Goal: Task Accomplishment & Management: Manage account settings

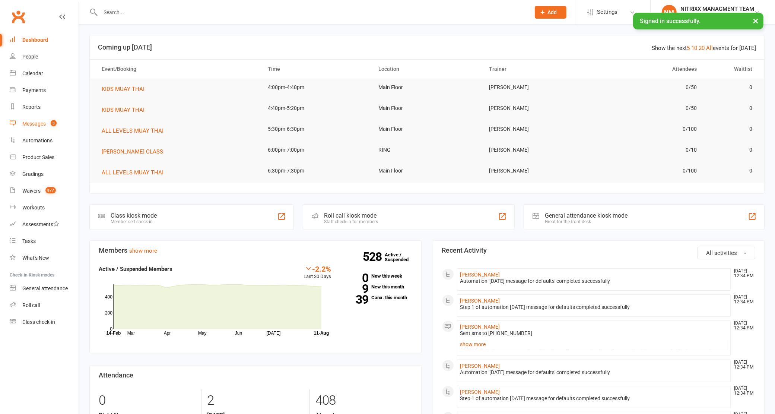
click at [38, 125] on div "Messages" at bounding box center [33, 124] width 23 height 6
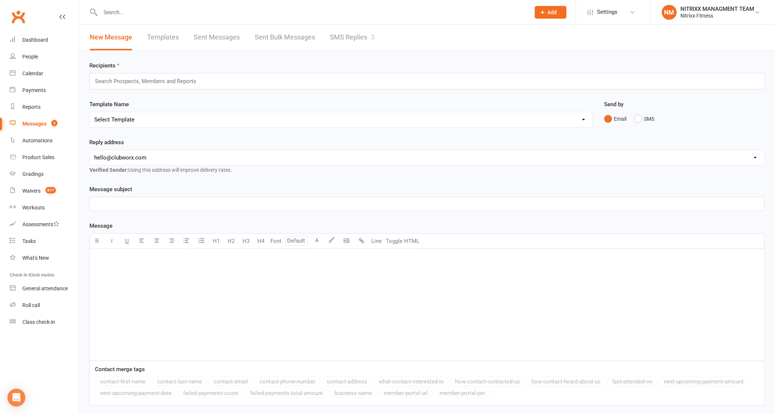
click at [355, 34] on link "SMS Replies 3" at bounding box center [352, 38] width 45 height 26
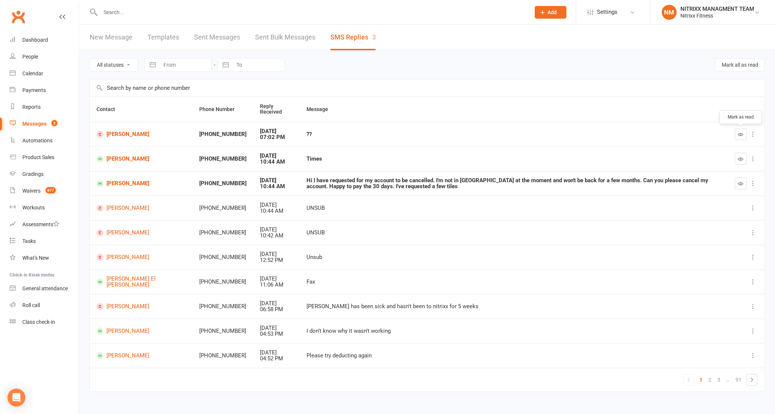
click at [739, 133] on icon "button" at bounding box center [741, 135] width 6 height 6
click at [740, 181] on icon "button" at bounding box center [741, 184] width 6 height 6
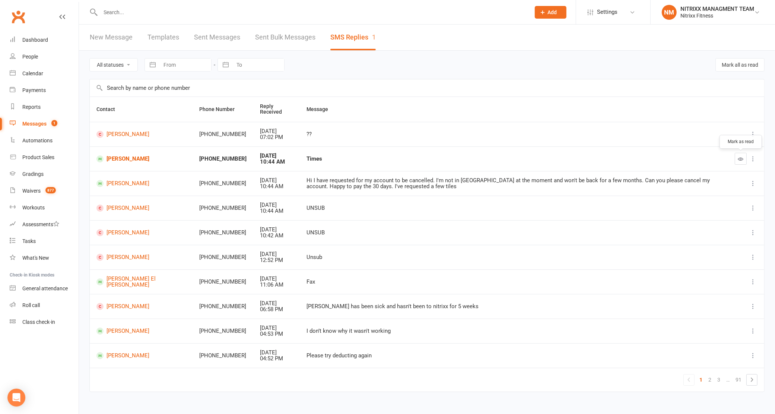
click at [738, 159] on button "button" at bounding box center [741, 159] width 12 height 12
click at [128, 15] on input "text" at bounding box center [311, 12] width 427 height 10
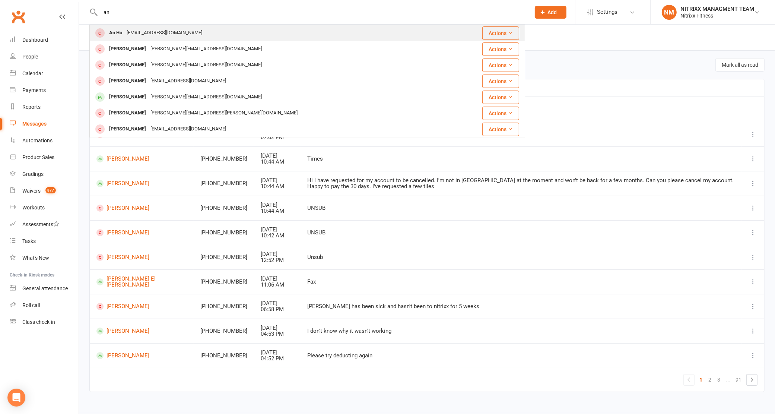
type input "an"
click at [139, 29] on div "an.ho1@hotmail.com" at bounding box center [164, 33] width 80 height 11
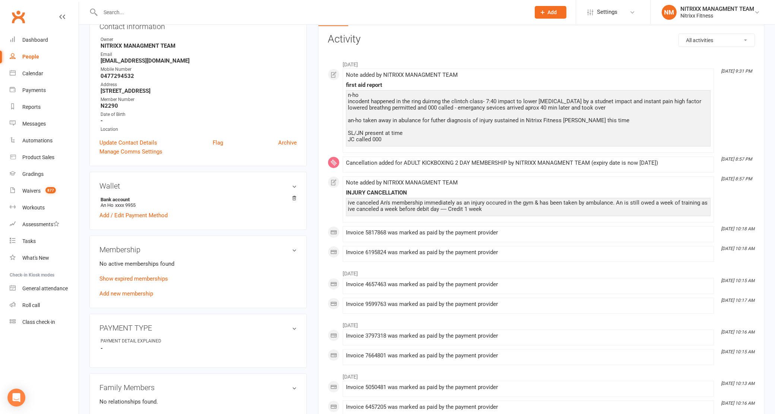
scroll to position [93, 0]
click at [99, 295] on link "Add new membership" at bounding box center [126, 292] width 54 height 7
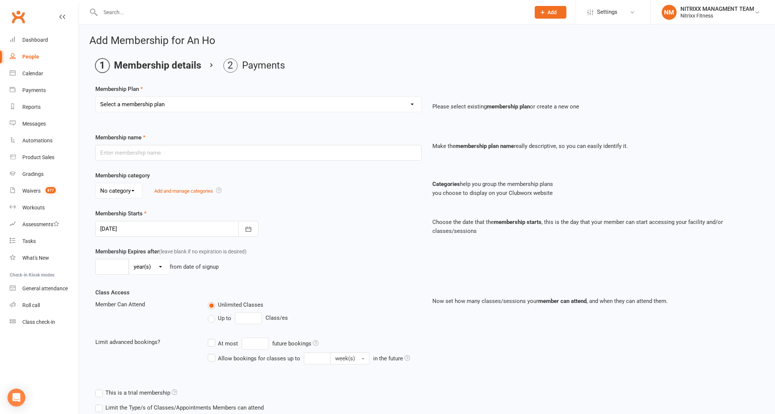
click at [205, 105] on select "Select a membership plan Create new Membership Plan WOMENS UNLIMITED SPECIAL ME…" at bounding box center [259, 104] width 326 height 15
click at [199, 108] on select "Select a membership plan Create new Membership Plan WOMENS UNLIMITED SPECIAL ME…" at bounding box center [259, 104] width 326 height 15
click at [171, 151] on input "text" at bounding box center [258, 153] width 326 height 16
click at [174, 98] on select "Select a membership plan Create new Membership Plan WOMENS UNLIMITED SPECIAL ME…" at bounding box center [259, 104] width 326 height 15
select select "2"
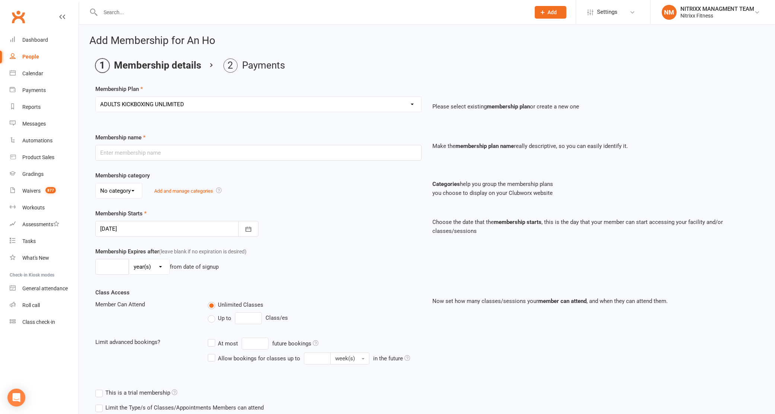
click at [96, 97] on select "Select a membership plan Create new Membership Plan WOMENS UNLIMITED SPECIAL ME…" at bounding box center [259, 104] width 326 height 15
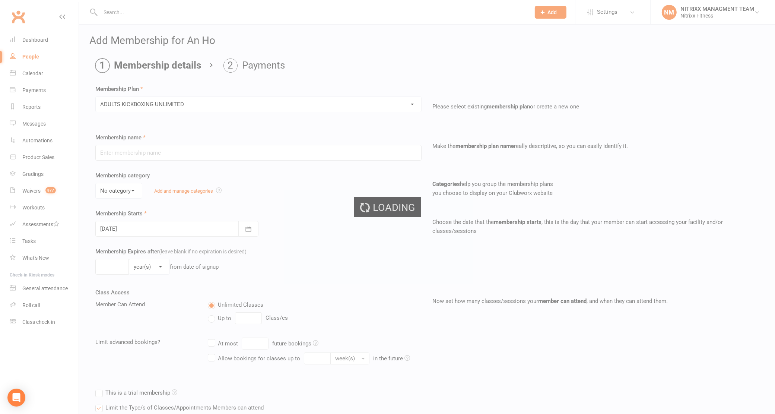
type input "ADULTS KICKBOXING UNLIMITED"
select select "0"
type input "0"
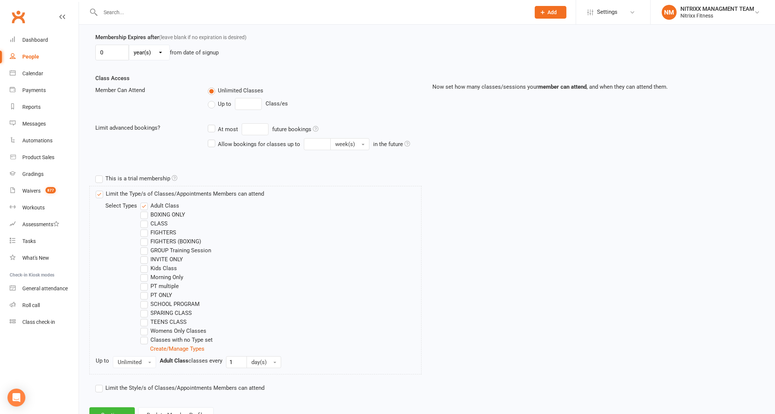
scroll to position [245, 0]
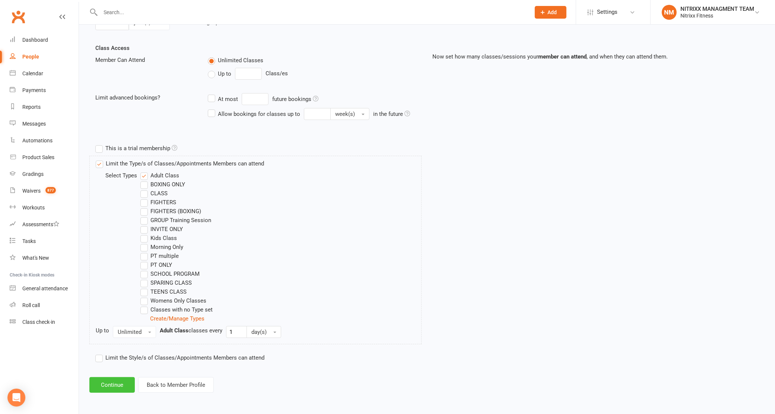
click at [111, 380] on button "Continue" at bounding box center [111, 385] width 45 height 16
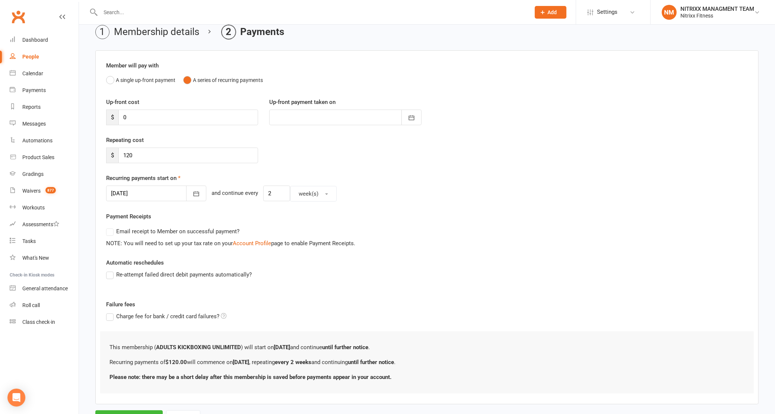
scroll to position [47, 0]
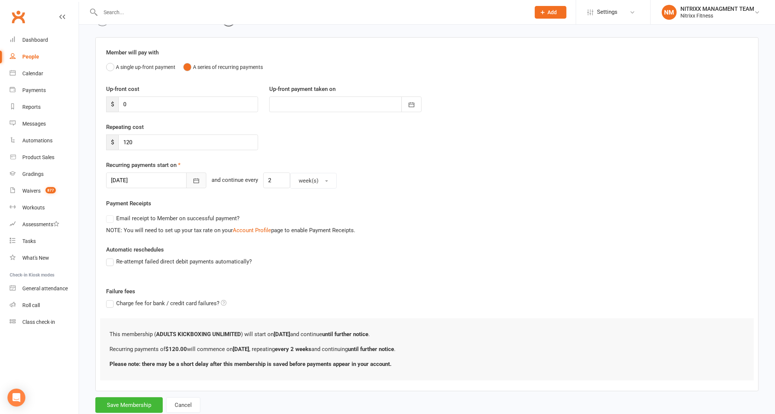
click at [193, 181] on icon "button" at bounding box center [196, 180] width 7 height 7
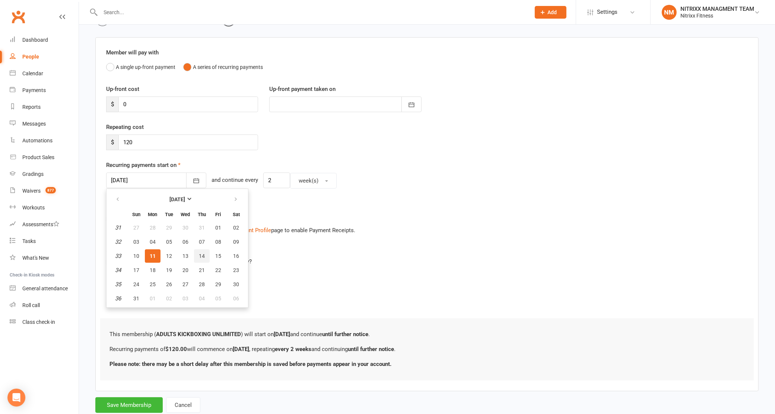
click at [200, 256] on span "14" at bounding box center [202, 256] width 6 height 6
type input "14 Aug 2025"
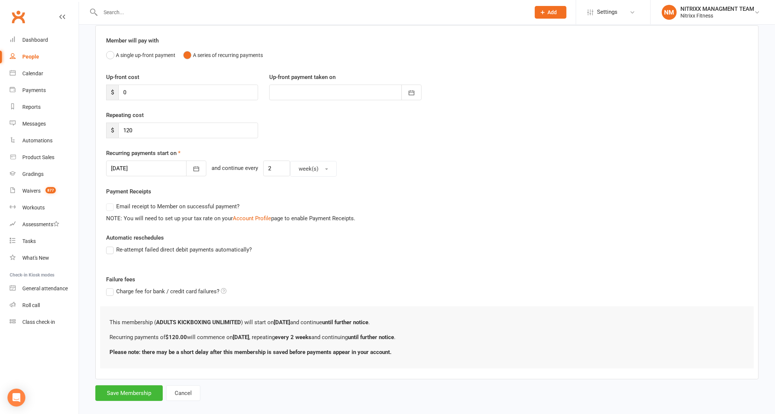
scroll to position [69, 0]
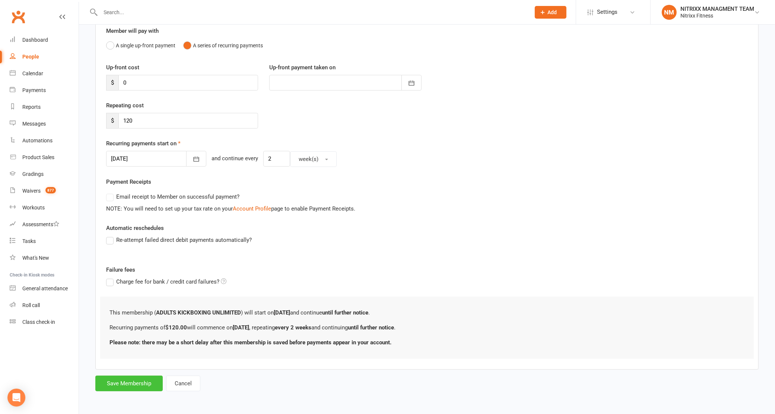
click at [130, 388] on button "Save Membership" at bounding box center [128, 384] width 67 height 16
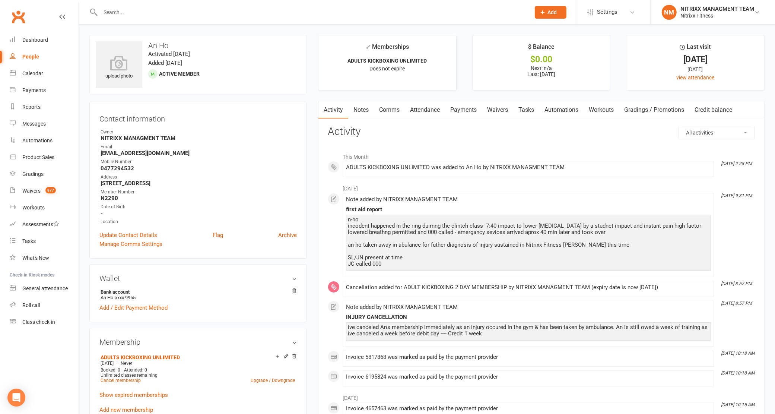
drag, startPoint x: 458, startPoint y: 107, endPoint x: 466, endPoint y: 123, distance: 17.7
click at [458, 108] on link "Payments" at bounding box center [463, 109] width 37 height 17
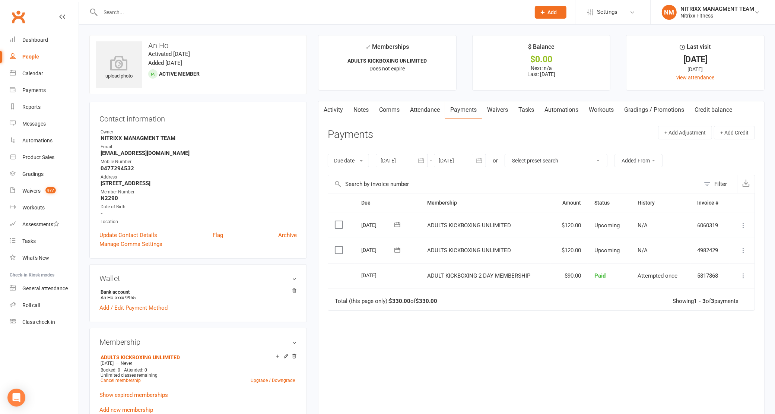
click at [513, 348] on div "Due Contact Membership Amount Status History Invoice # Select this 28 Aug 2025 …" at bounding box center [541, 299] width 427 height 213
click at [50, 48] on link "Dashboard" at bounding box center [44, 40] width 69 height 17
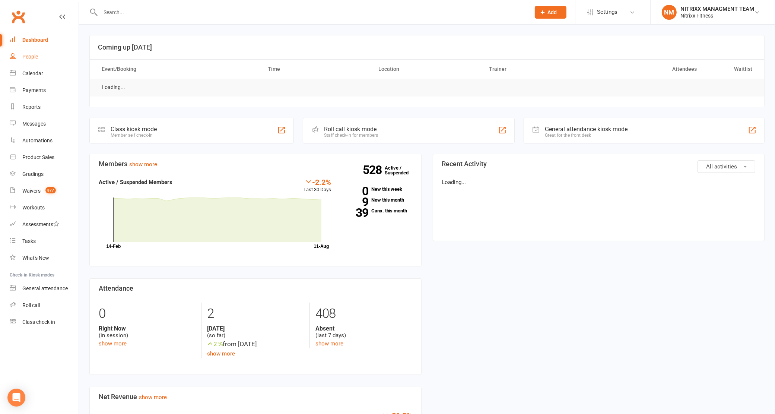
click at [45, 53] on link "People" at bounding box center [44, 56] width 69 height 17
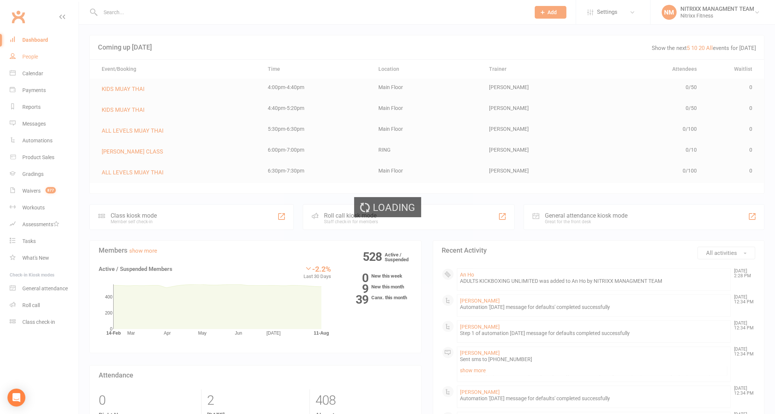
select select "100"
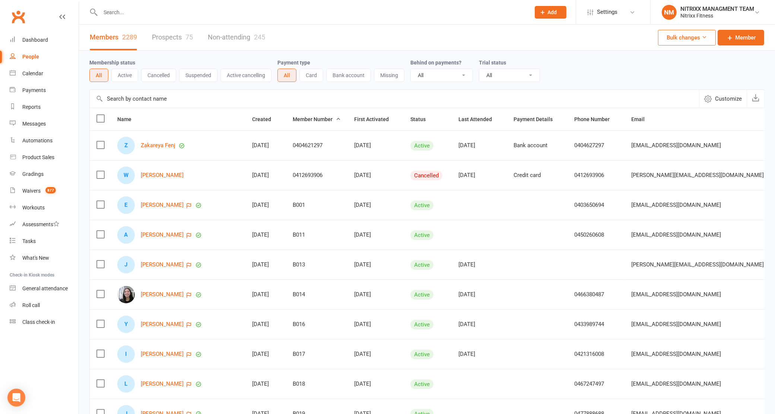
click at [104, 13] on input "text" at bounding box center [311, 12] width 427 height 10
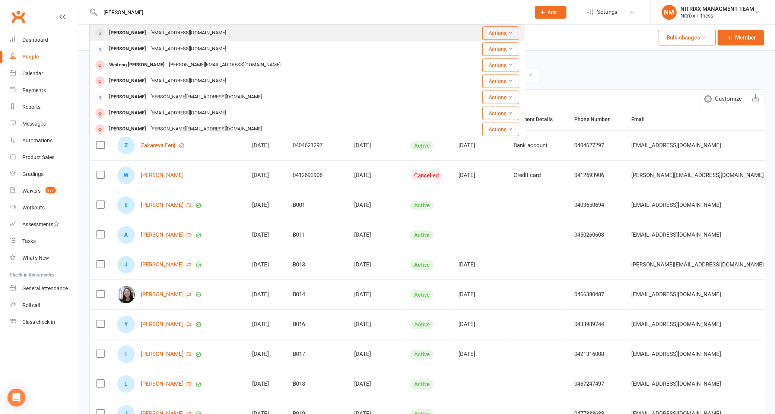
type input "kevin peng"
click at [219, 31] on div "Kevin Peng squidrito@gmail.com" at bounding box center [268, 32] width 357 height 15
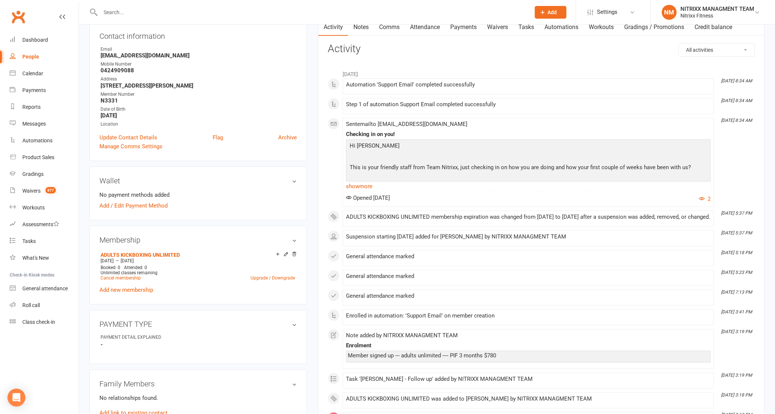
scroll to position [233, 0]
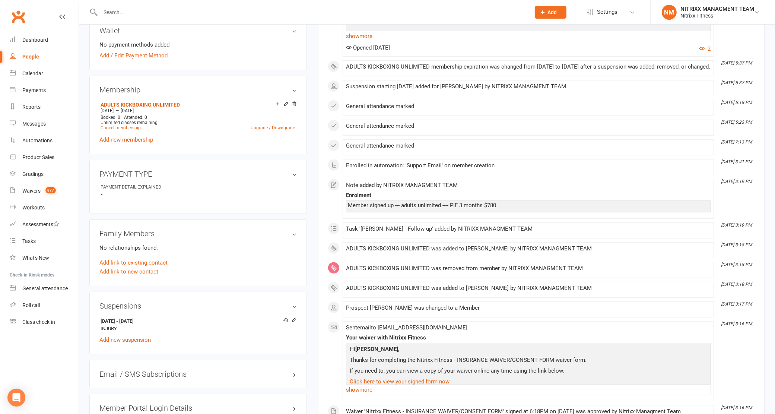
click at [111, 5] on div at bounding box center [307, 12] width 436 height 24
click at [127, 12] on input "text" at bounding box center [311, 12] width 427 height 10
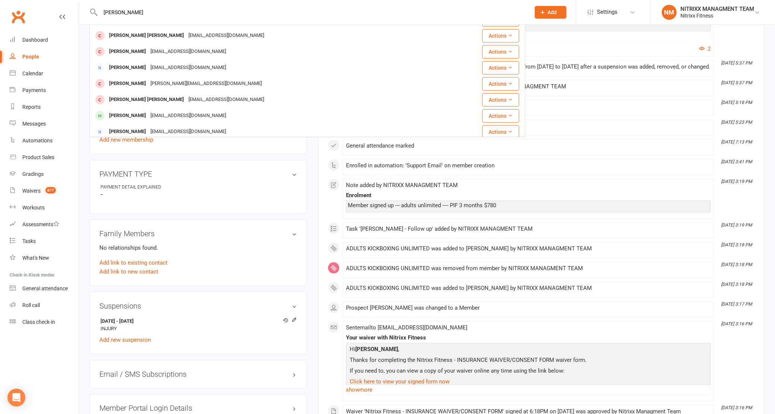
scroll to position [208, 0]
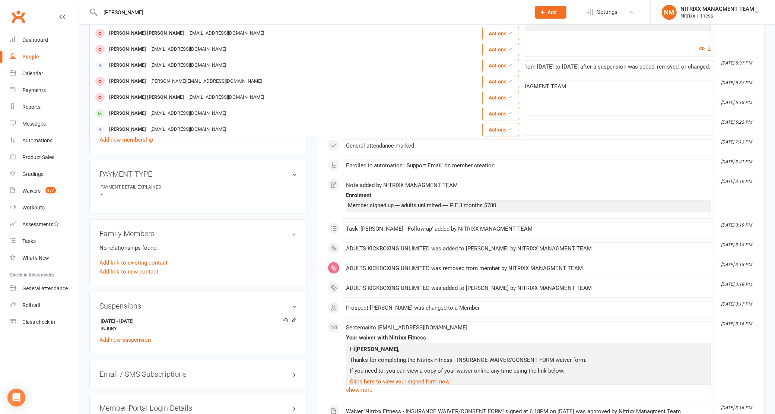
click at [121, 11] on input "abdul aziz" at bounding box center [311, 12] width 427 height 10
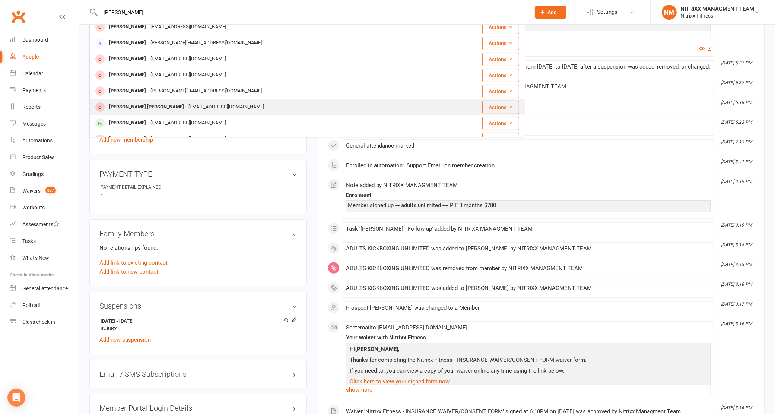
scroll to position [0, 0]
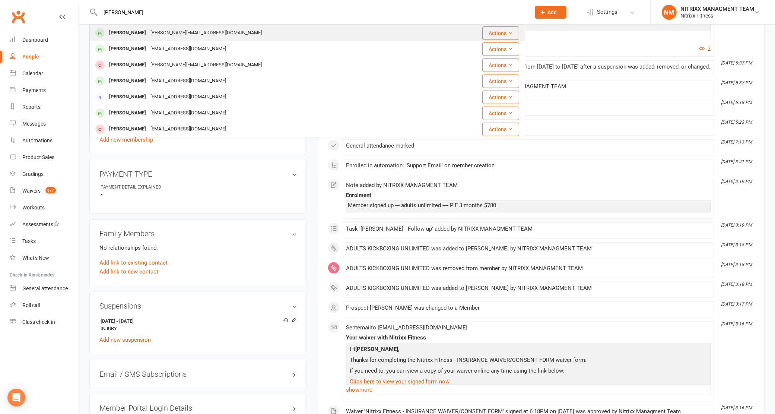
type input "abdul chamma"
click at [157, 32] on div "M.chamma@icloud.com" at bounding box center [206, 33] width 116 height 11
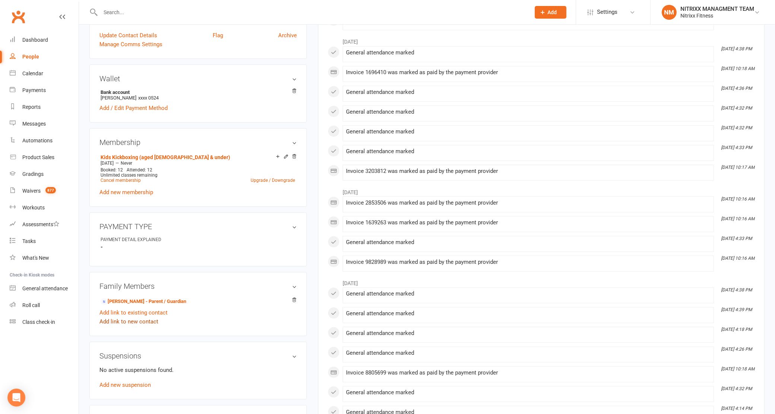
scroll to position [279, 0]
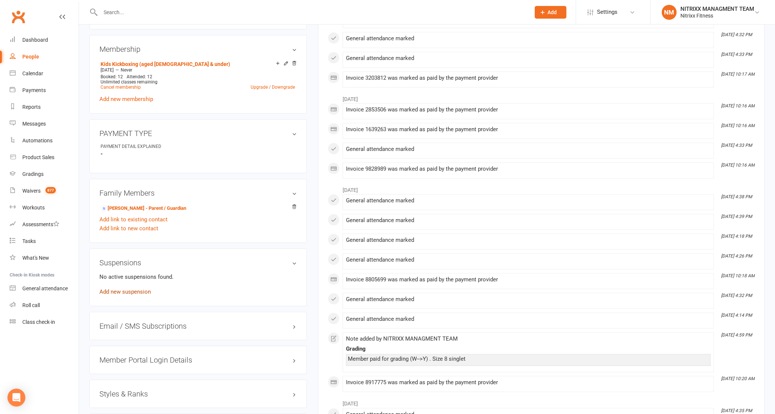
click at [115, 292] on link "Add new suspension" at bounding box center [124, 291] width 51 height 7
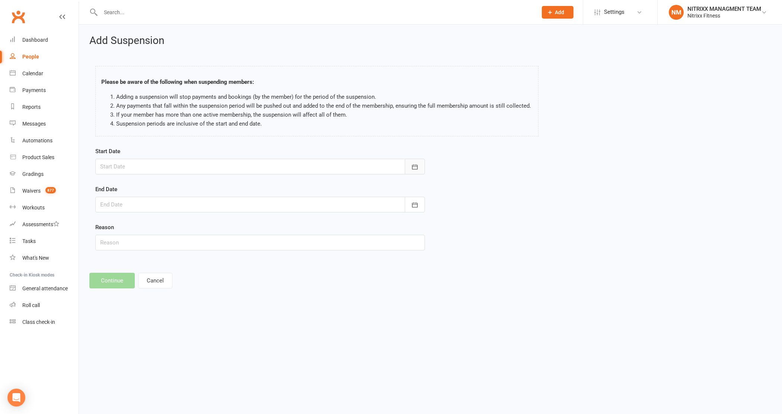
click at [418, 170] on icon "button" at bounding box center [414, 166] width 7 height 7
click at [142, 242] on span "11" at bounding box center [142, 242] width 6 height 6
type input "11 Aug 2025"
click at [427, 201] on div "Start Date 11 Aug 2025 August 2025 Sun Mon Tue Wed Thu Fri Sat 31 27 28 29 30 3…" at bounding box center [260, 204] width 341 height 114
click at [418, 204] on button "button" at bounding box center [415, 205] width 20 height 16
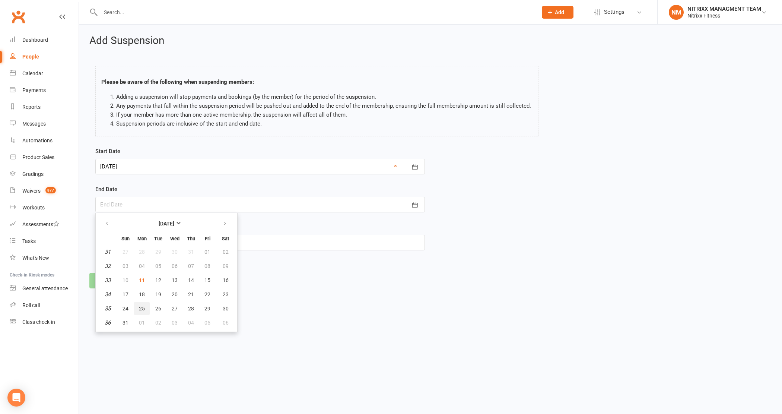
click at [142, 305] on span "25" at bounding box center [142, 308] width 6 height 6
type input "25 Aug 2025"
click at [133, 240] on input "text" at bounding box center [260, 243] width 330 height 16
type input "INJURY"
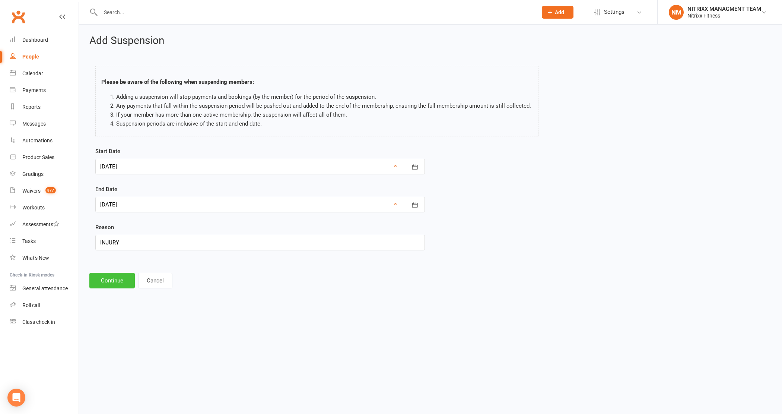
click at [108, 282] on button "Continue" at bounding box center [111, 281] width 45 height 16
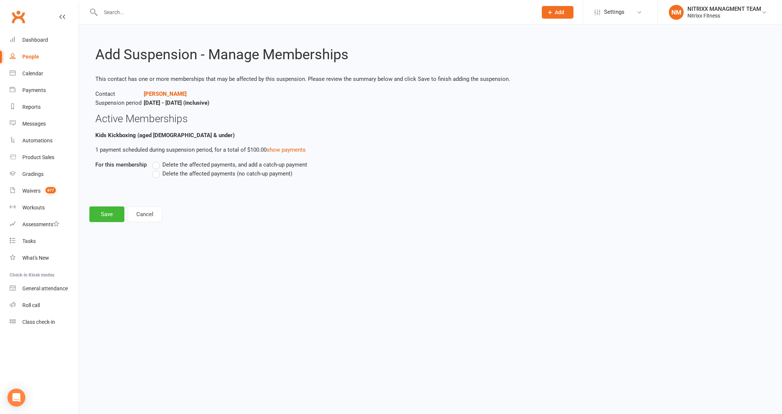
click at [172, 168] on label "Delete the affected payments, and add a catch-up payment" at bounding box center [229, 164] width 155 height 9
click at [157, 160] on input "Delete the affected payments, and add a catch-up payment" at bounding box center [154, 160] width 5 height 0
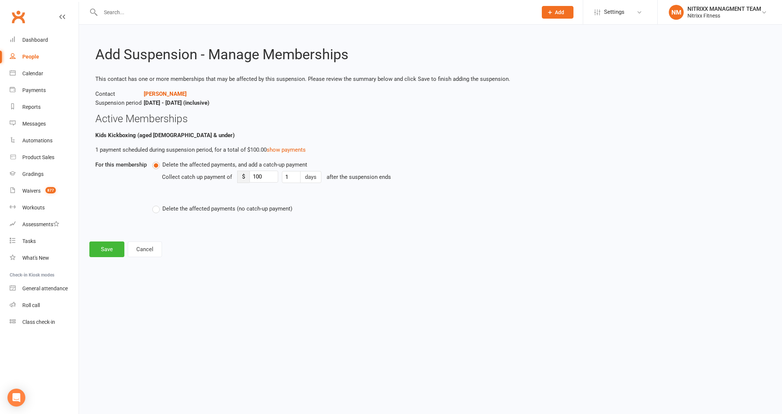
click at [162, 211] on span "Delete the affected payments (no catch-up payment)" at bounding box center [227, 208] width 130 height 8
click at [157, 204] on input "Delete the affected payments (no catch-up payment)" at bounding box center [154, 204] width 5 height 0
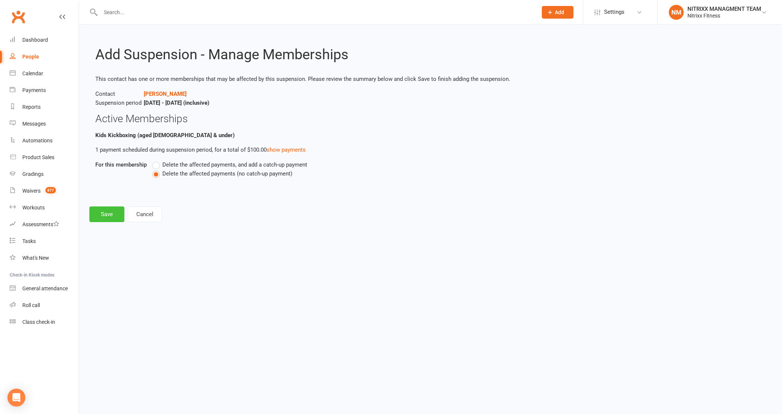
click at [108, 216] on button "Save" at bounding box center [106, 214] width 35 height 16
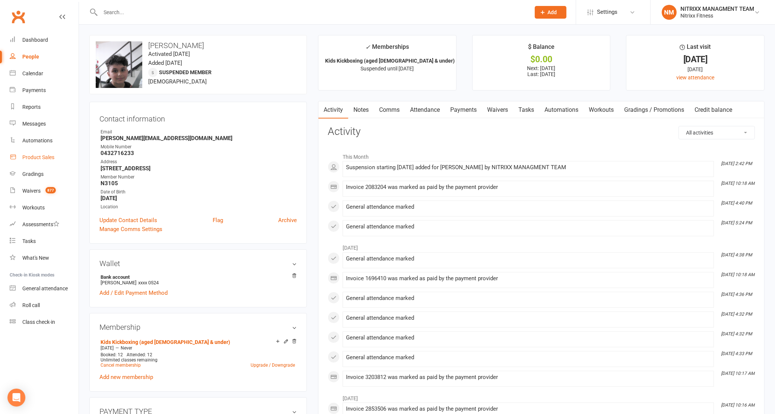
click at [34, 160] on div "Product Sales" at bounding box center [38, 157] width 32 height 6
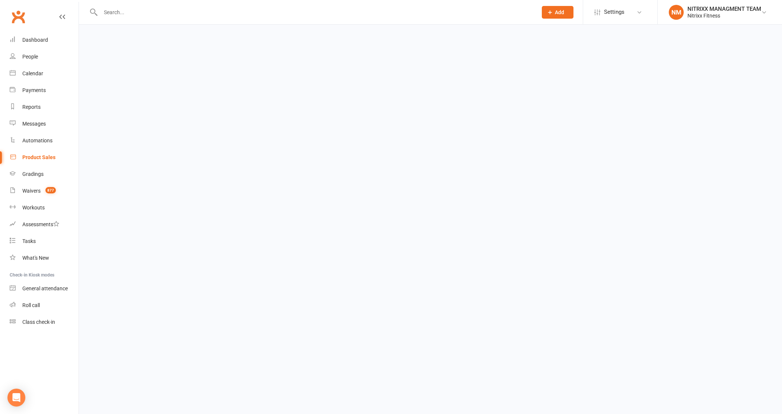
select select "100"
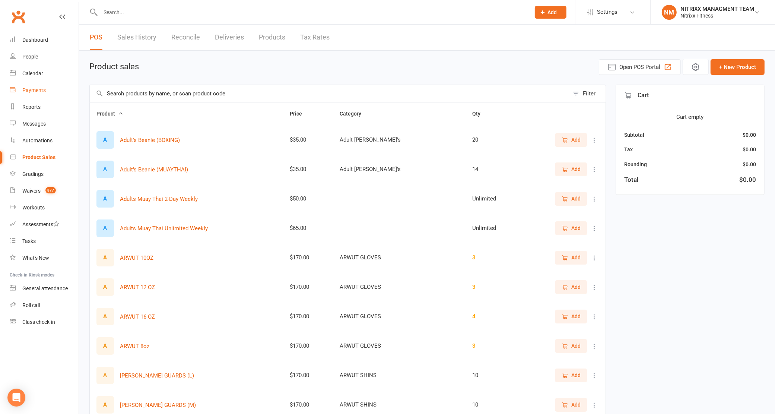
click at [52, 87] on link "Payments" at bounding box center [44, 90] width 69 height 17
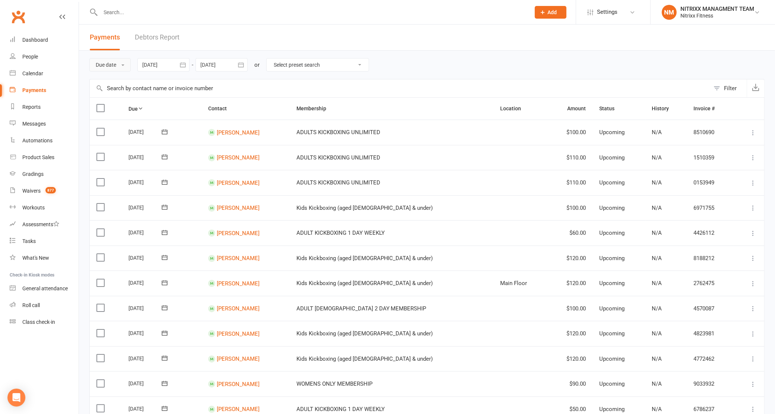
click at [117, 70] on button "Due date" at bounding box center [109, 64] width 41 height 13
click at [120, 113] on link "Date failed" at bounding box center [127, 111] width 74 height 15
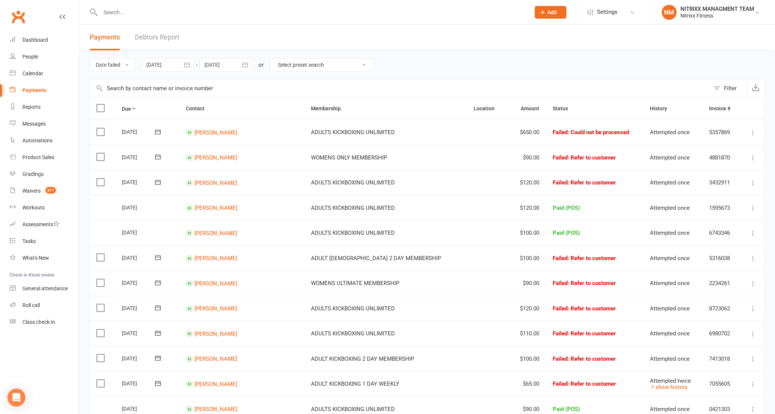
click at [185, 65] on icon "button" at bounding box center [186, 64] width 7 height 7
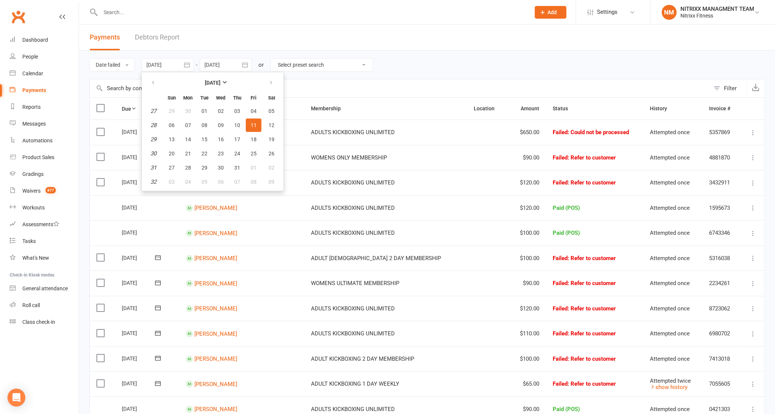
click at [218, 75] on th "July 2025" at bounding box center [213, 83] width 98 height 16
click at [216, 82] on strong "July 2025" at bounding box center [213, 83] width 16 height 6
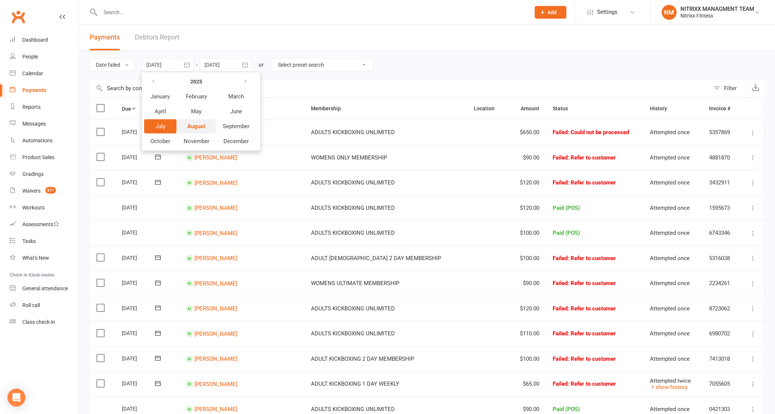
click at [203, 123] on span "August" at bounding box center [197, 126] width 18 height 7
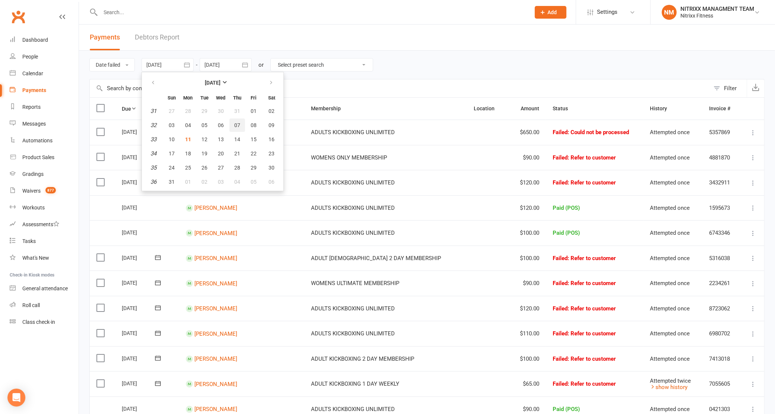
click at [235, 129] on button "07" at bounding box center [237, 124] width 16 height 13
type input "07 Aug 2025"
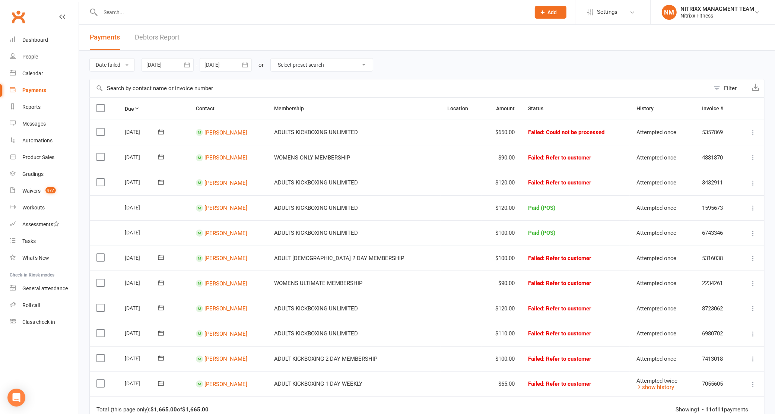
scroll to position [47, 0]
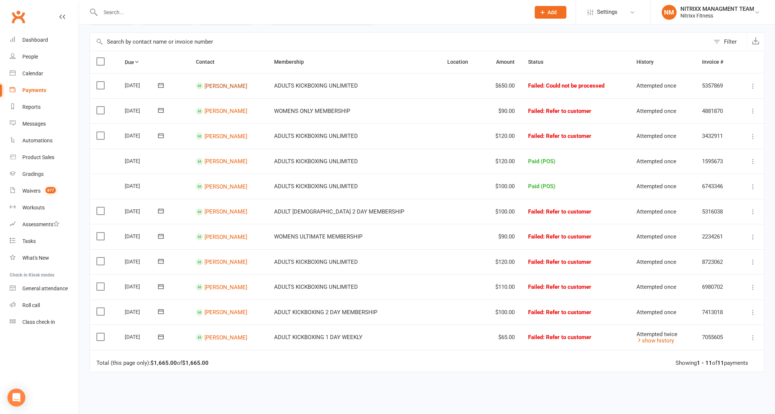
click at [222, 88] on link "George Eid" at bounding box center [226, 85] width 43 height 7
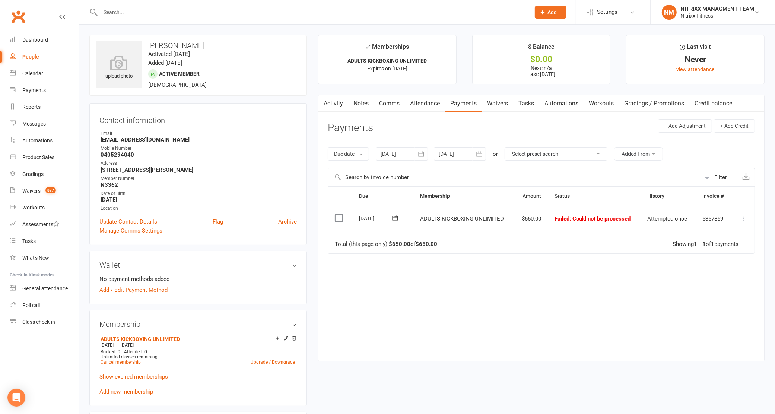
click at [744, 222] on icon at bounding box center [743, 218] width 7 height 7
click at [690, 276] on link "Skip" at bounding box center [711, 277] width 74 height 15
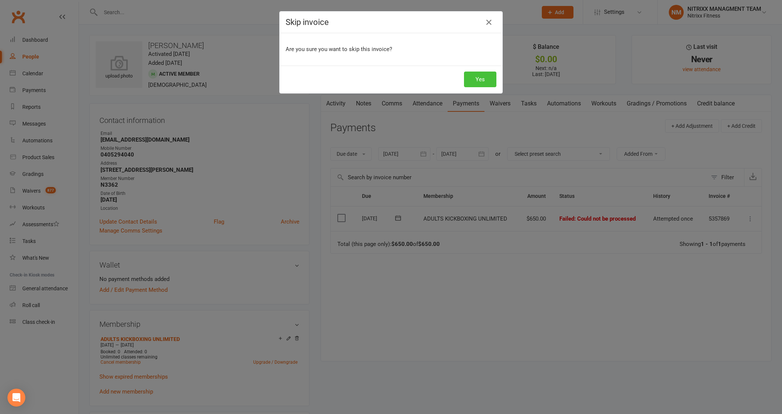
click at [481, 75] on button "Yes" at bounding box center [480, 80] width 32 height 16
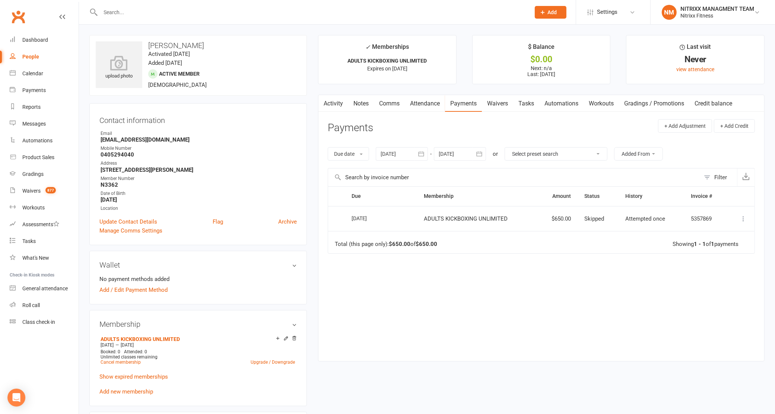
click at [356, 102] on link "Notes" at bounding box center [361, 103] width 26 height 17
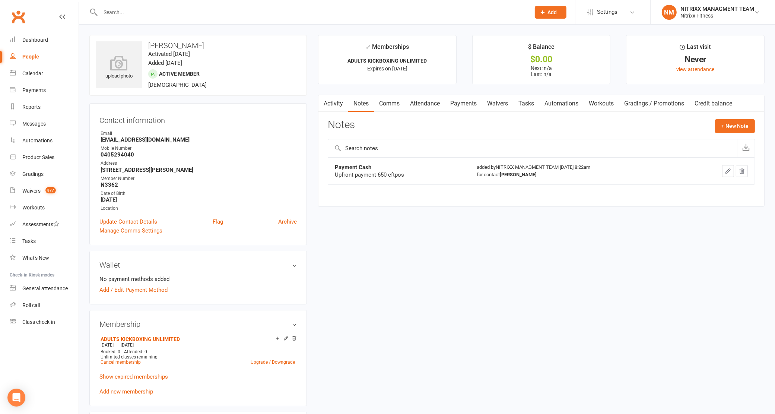
click at [472, 103] on link "Payments" at bounding box center [463, 103] width 37 height 17
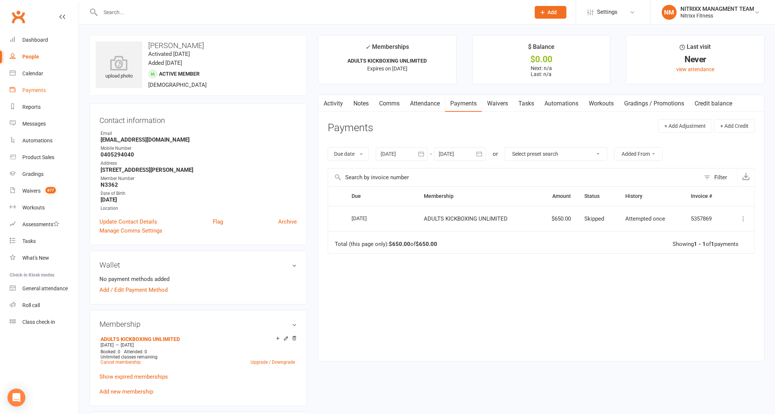
click at [44, 89] on div "Payments" at bounding box center [33, 90] width 23 height 6
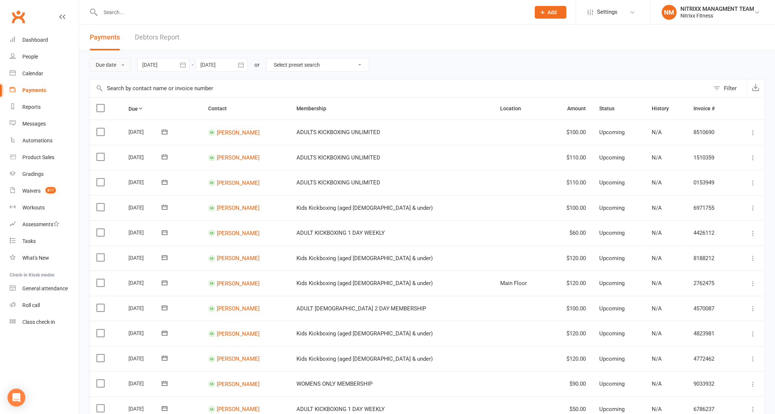
click at [113, 66] on button "Due date" at bounding box center [109, 64] width 41 height 13
click at [117, 105] on link "Date failed" at bounding box center [127, 111] width 74 height 15
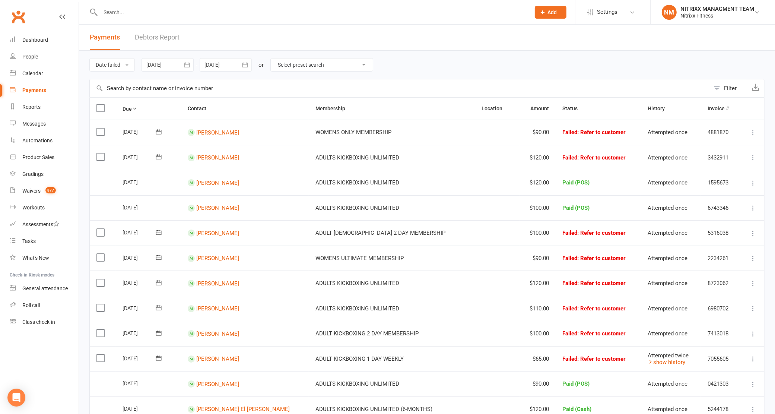
click at [185, 62] on icon "button" at bounding box center [186, 64] width 7 height 7
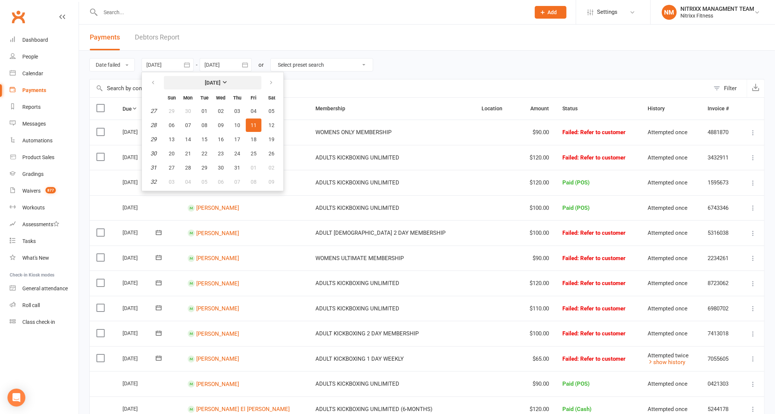
click at [203, 79] on button "July 2025" at bounding box center [213, 82] width 98 height 13
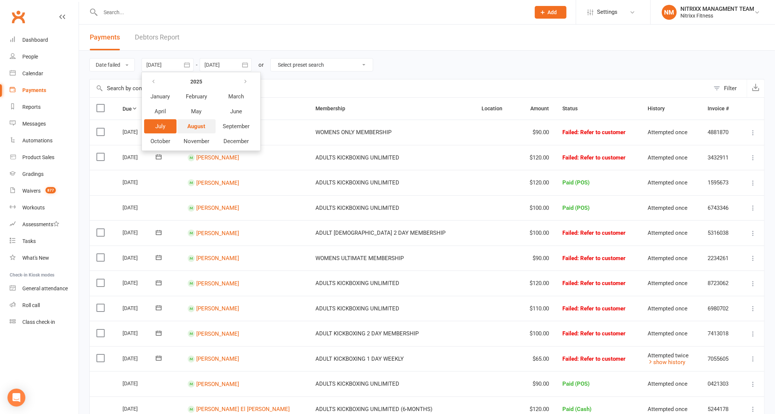
click at [193, 120] on button "August" at bounding box center [196, 126] width 38 height 14
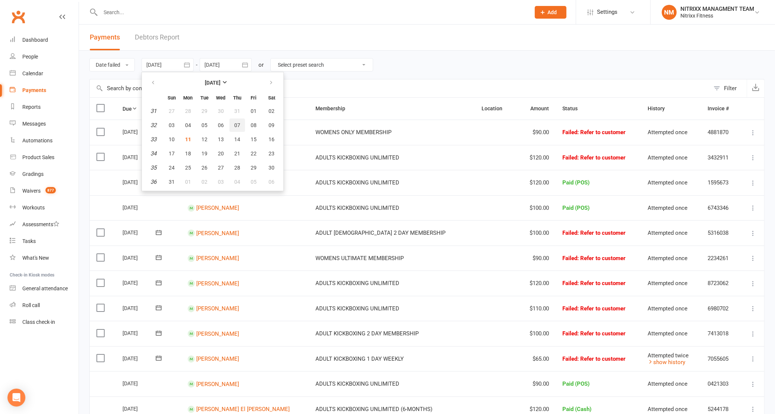
click at [234, 125] on span "07" at bounding box center [237, 125] width 6 height 6
type input "07 Aug 2025"
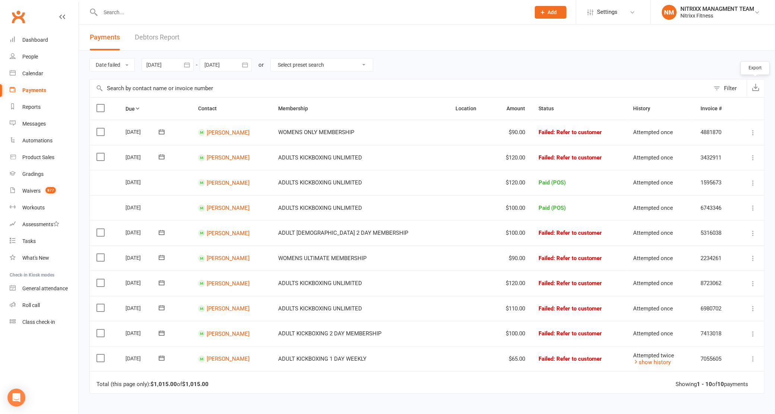
click at [762, 79] on button "button" at bounding box center [756, 88] width 18 height 18
click at [227, 132] on link "Samantha Alameddine" at bounding box center [228, 132] width 43 height 7
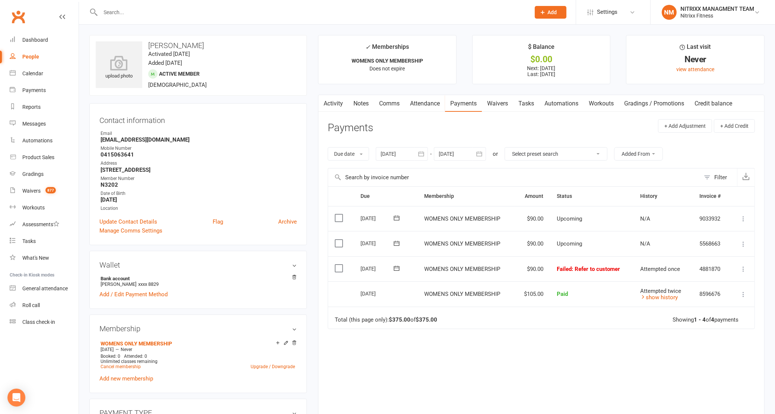
drag, startPoint x: 158, startPoint y: 149, endPoint x: 140, endPoint y: 156, distance: 19.7
click at [140, 156] on li "Mobile Number 0415063641" at bounding box center [197, 151] width 197 height 13
copy li "0415063641"
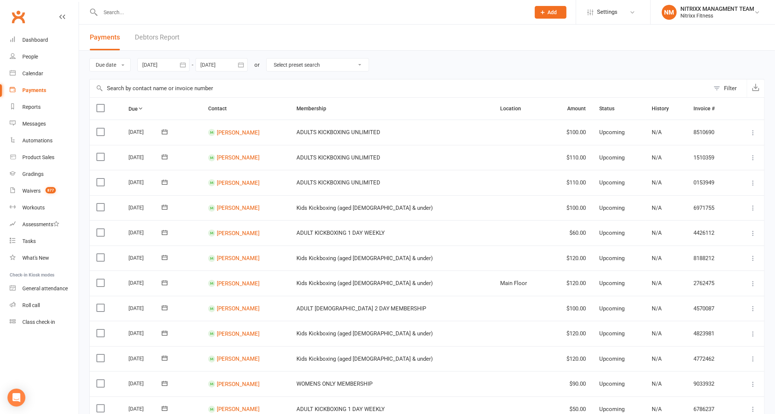
click at [427, 6] on div at bounding box center [307, 12] width 436 height 24
click at [392, 16] on input "text" at bounding box center [311, 12] width 427 height 10
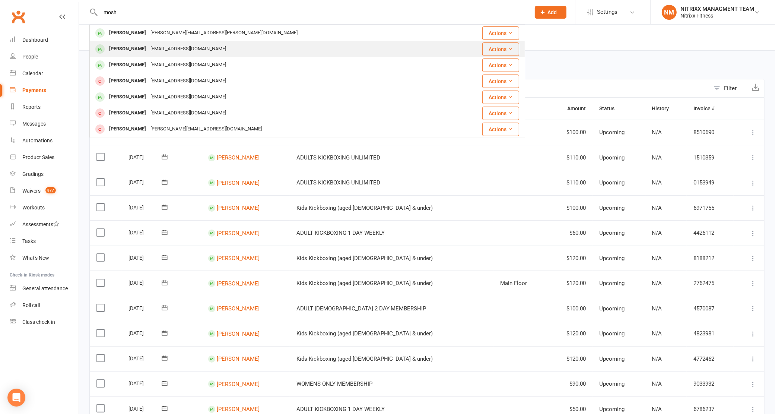
type input "mosh"
click at [352, 45] on div "Moshtaba Almansoory Moshtabaalmansoory44@gmail.com" at bounding box center [271, 48] width 362 height 15
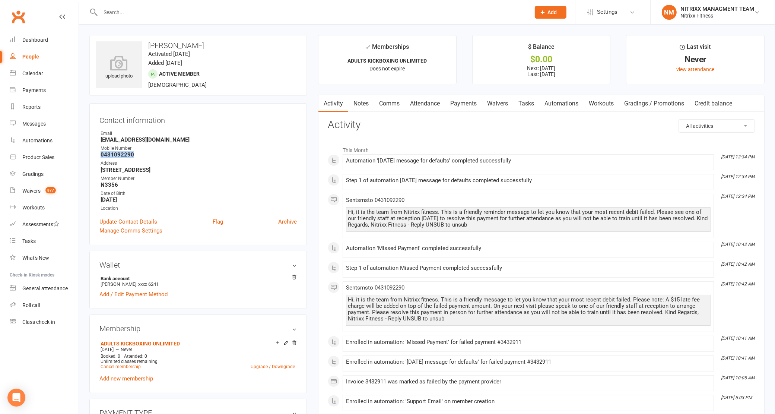
drag, startPoint x: 132, startPoint y: 151, endPoint x: 100, endPoint y: 153, distance: 31.7
click at [100, 153] on li "Mobile Number 0431092290" at bounding box center [197, 151] width 197 height 13
copy strong "0431092290"
click at [161, 15] on input "text" at bounding box center [311, 12] width 427 height 10
type input "mehmet"
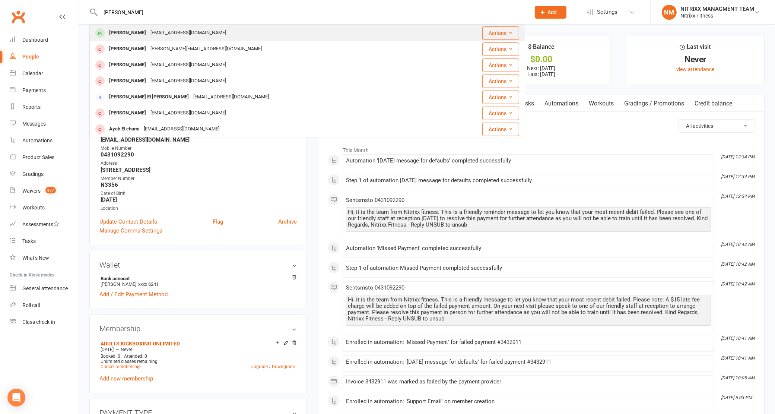
click at [200, 31] on div "Mehmet.s_10@hotmail.com" at bounding box center [188, 33] width 80 height 11
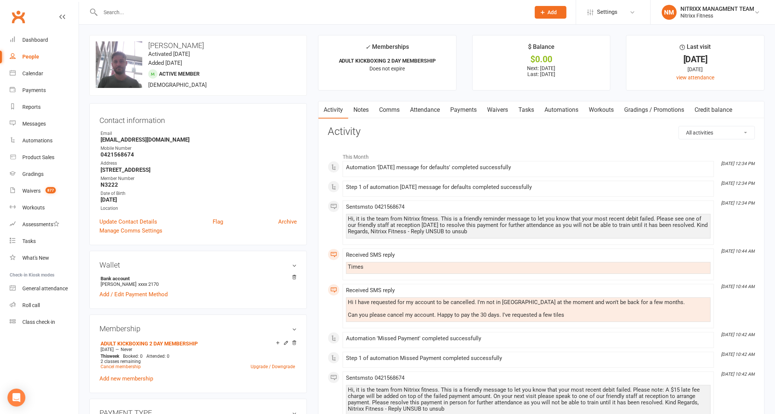
click at [142, 151] on strong "0421568674" at bounding box center [199, 154] width 196 height 7
drag, startPoint x: 140, startPoint y: 153, endPoint x: 101, endPoint y: 152, distance: 39.5
click at [101, 152] on strong "0421568674" at bounding box center [199, 154] width 196 height 7
copy strong "0421568674"
click at [212, 10] on input "text" at bounding box center [311, 12] width 427 height 10
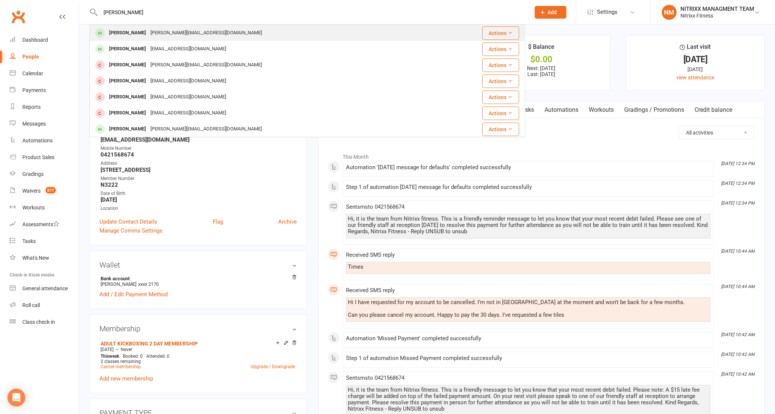
type input "sarah t"
click at [235, 28] on div "Sarah Taouk sarah.taouk@outlook.com" at bounding box center [265, 32] width 350 height 15
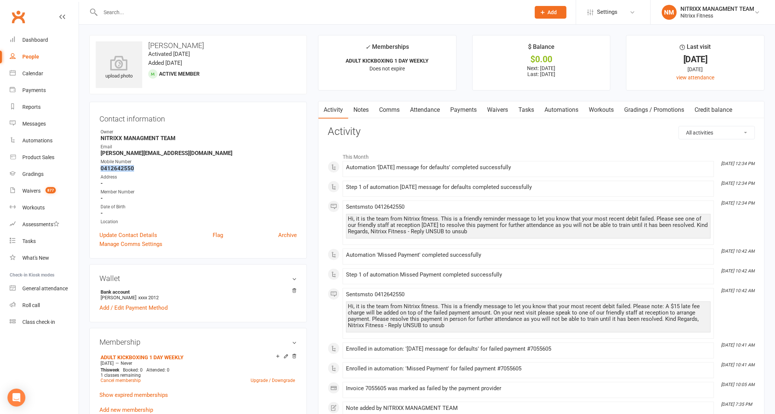
drag, startPoint x: 146, startPoint y: 165, endPoint x: 100, endPoint y: 167, distance: 46.3
click at [100, 167] on li "Mobile Number 0412642550" at bounding box center [197, 164] width 197 height 13
copy strong "0412642550"
click at [180, 12] on input "text" at bounding box center [311, 12] width 427 height 10
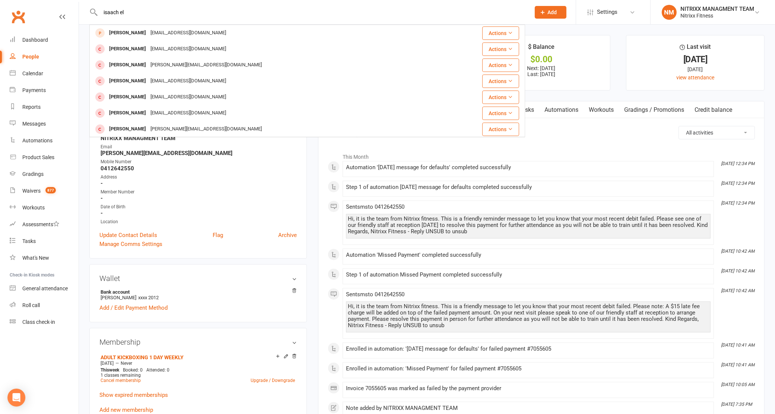
click at [114, 15] on input "isaach el" at bounding box center [311, 12] width 427 height 10
click at [114, 14] on input "isaach el" at bounding box center [311, 12] width 427 height 10
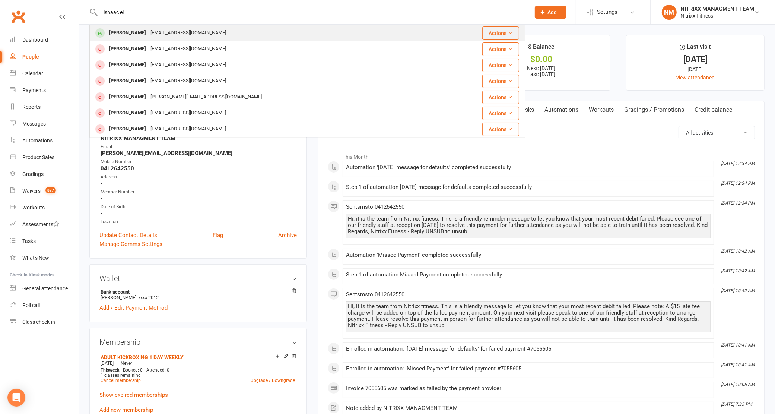
type input "ishaac el"
click at [134, 38] on div "Ishaac Elghoul" at bounding box center [127, 33] width 41 height 11
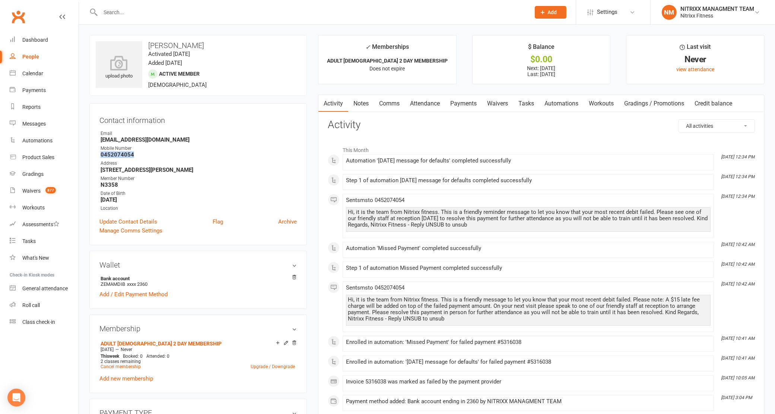
drag, startPoint x: 138, startPoint y: 154, endPoint x: 86, endPoint y: 154, distance: 52.5
click at [86, 154] on div "upload photo Ishaac Elghoul Activated 6 August, 2025 Added 15 July, 2025 Active…" at bounding box center [198, 407] width 229 height 744
copy strong "0452074054"
click at [208, 14] on input "text" at bounding box center [311, 12] width 427 height 10
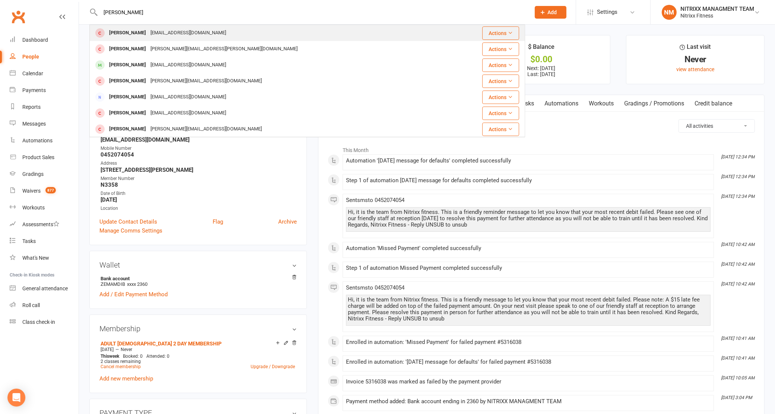
type input "jessica"
click at [191, 29] on div "jessica_huang17@hotmail.com" at bounding box center [188, 33] width 80 height 11
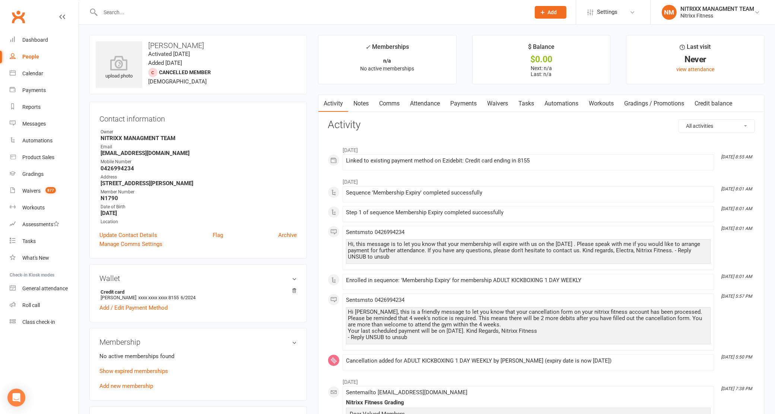
click at [183, 1] on div at bounding box center [307, 12] width 436 height 24
click at [183, 7] on input "text" at bounding box center [311, 12] width 427 height 10
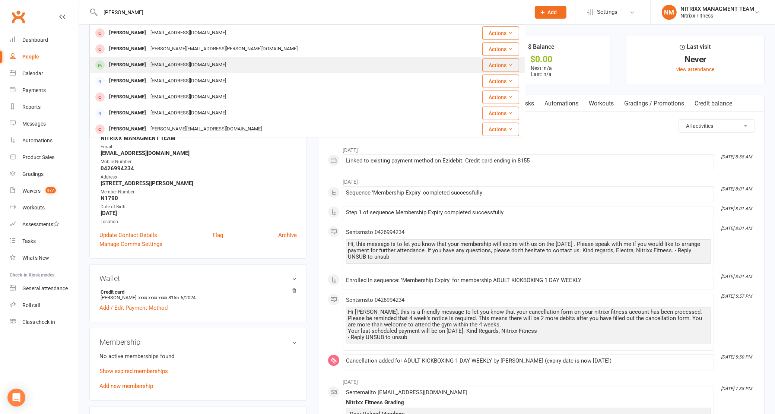
type input "jessica hoi"
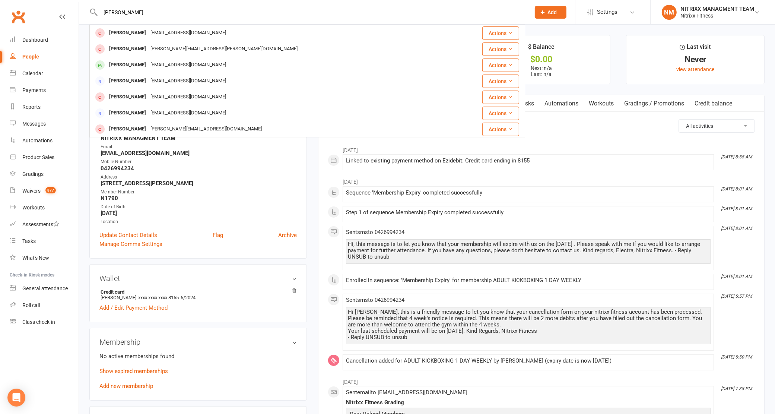
click at [158, 59] on div "Jessica Hoang jsschoang@gmail.com" at bounding box center [271, 64] width 362 height 15
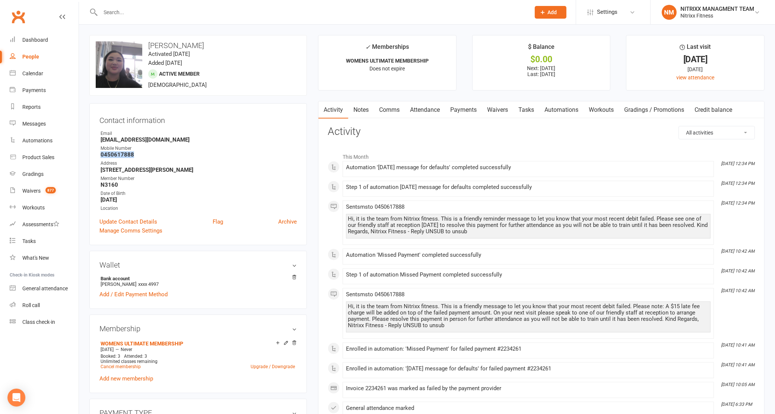
drag, startPoint x: 143, startPoint y: 153, endPoint x: 95, endPoint y: 153, distance: 47.7
click at [95, 153] on div "Contact information Owner Email jsschoang@gmail.com Mobile Number 0450617888 Ad…" at bounding box center [198, 174] width 218 height 142
copy strong "0450617888"
click at [152, 8] on input "text" at bounding box center [311, 12] width 427 height 10
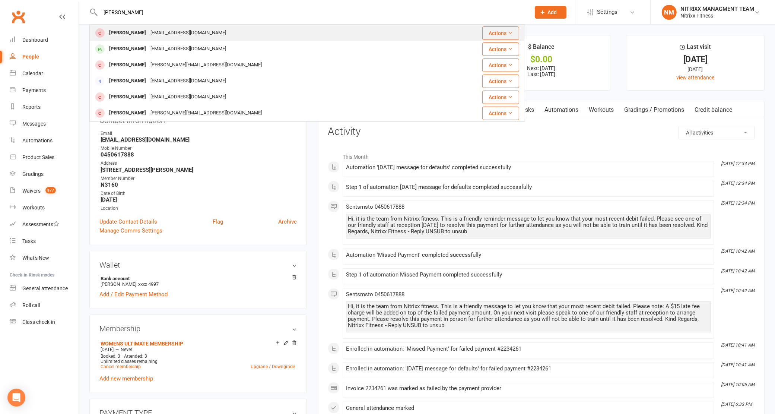
type input "phillip"
click at [152, 35] on div "phillip_nguyen216@hotmail.com" at bounding box center [188, 33] width 80 height 11
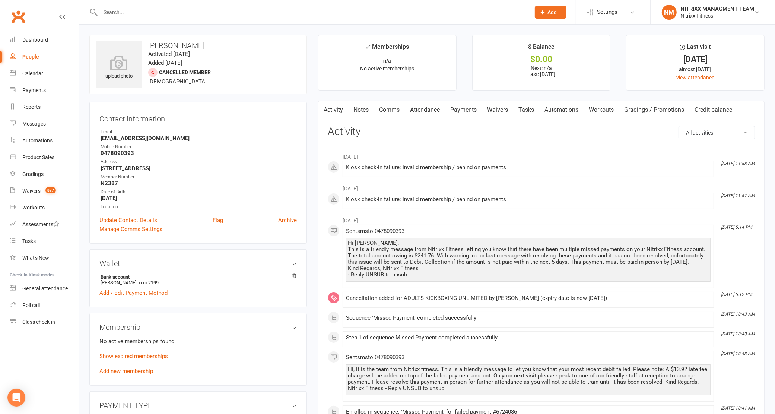
click at [182, 9] on input "text" at bounding box center [311, 12] width 427 height 10
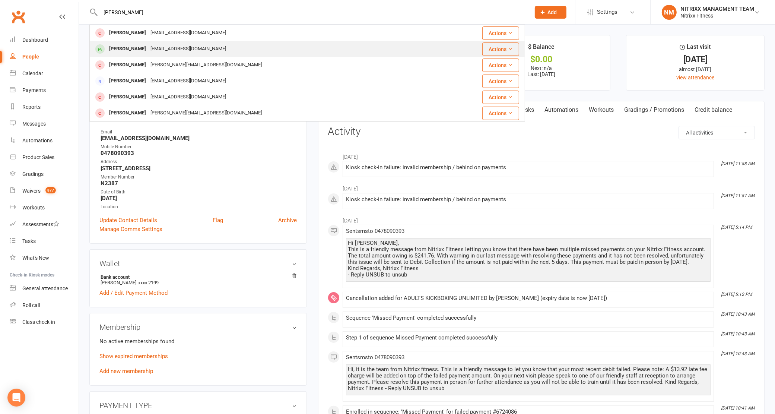
type input "phillip"
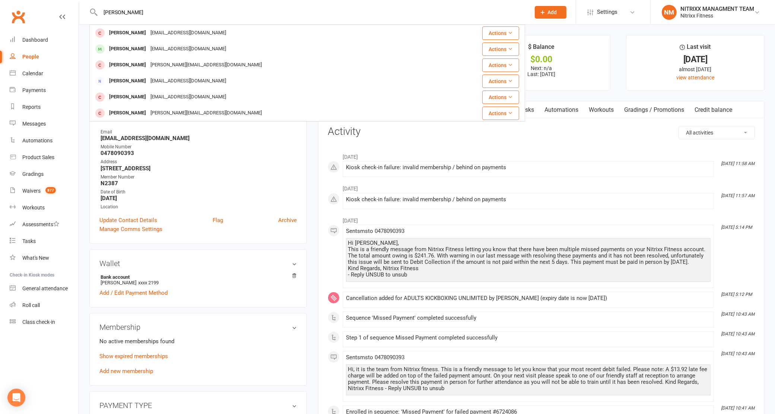
click at [151, 44] on div "phillip_nguyen216@hotmail.com" at bounding box center [188, 49] width 80 height 11
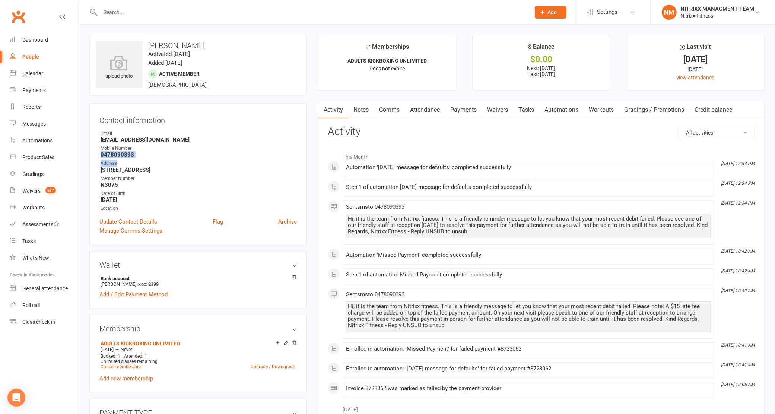
drag, startPoint x: 145, startPoint y: 159, endPoint x: 98, endPoint y: 158, distance: 47.3
click at [98, 158] on div "Contact information Owner Email phillip_nguyen216@hotmail.com Mobile Number 047…" at bounding box center [198, 174] width 218 height 142
click at [148, 161] on div "Address" at bounding box center [199, 163] width 196 height 7
drag, startPoint x: 143, startPoint y: 152, endPoint x: 92, endPoint y: 153, distance: 50.7
click at [92, 153] on div "Contact information Owner Email phillip_nguyen216@hotmail.com Mobile Number 047…" at bounding box center [198, 174] width 218 height 142
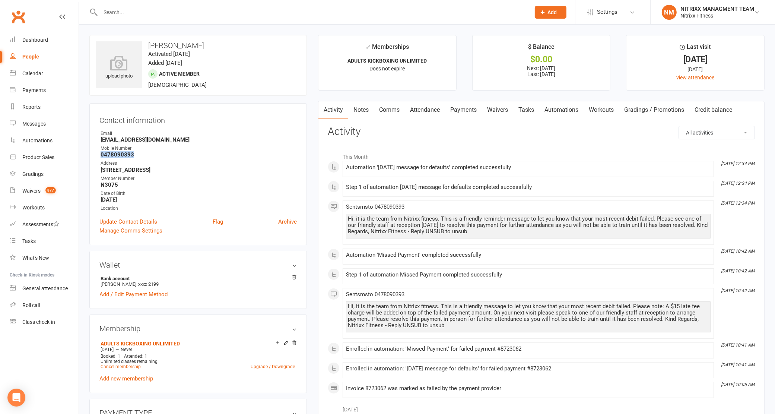
copy strong "0478090393"
click at [139, 10] on input "text" at bounding box center [311, 12] width 427 height 10
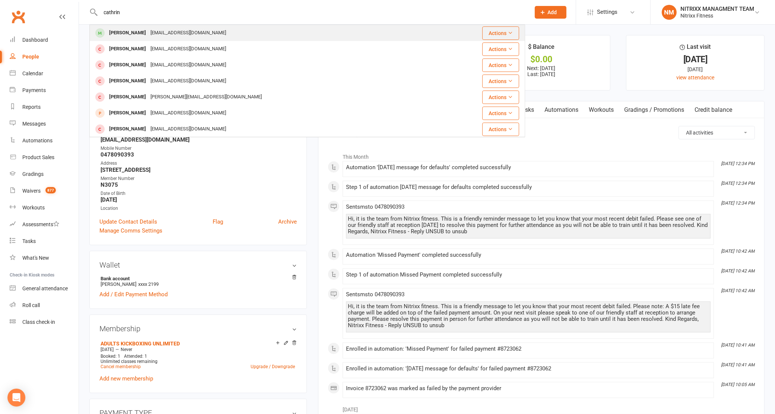
type input "cathrin"
click at [145, 35] on div "Catherine Sarkis" at bounding box center [127, 33] width 41 height 11
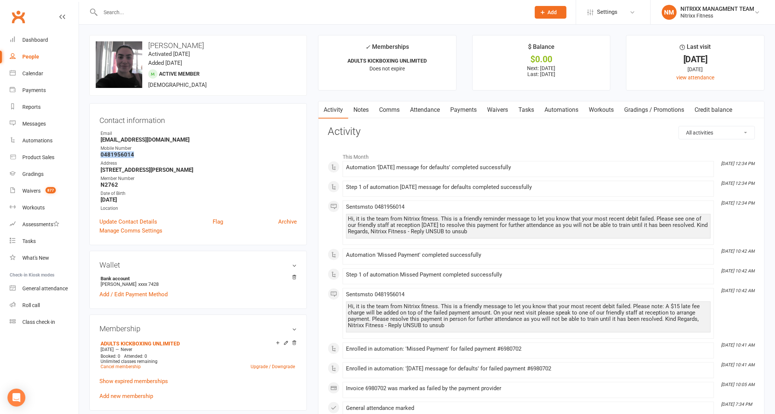
drag, startPoint x: 159, startPoint y: 156, endPoint x: 100, endPoint y: 154, distance: 59.3
click at [100, 154] on li "Mobile Number 0481956014" at bounding box center [197, 151] width 197 height 13
copy strong "0481956014"
click at [26, 32] on link "Dashboard" at bounding box center [44, 40] width 69 height 17
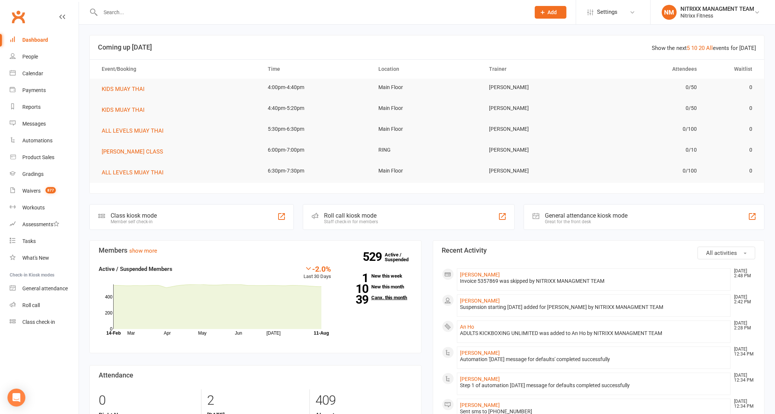
click at [386, 297] on link "39 Canx. this month" at bounding box center [377, 297] width 70 height 5
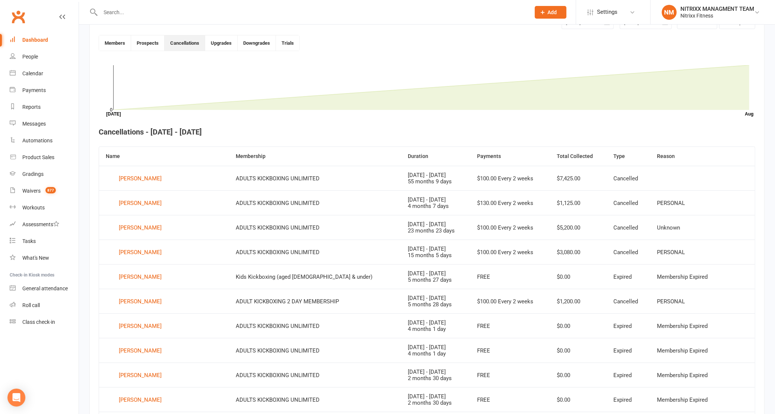
scroll to position [204, 0]
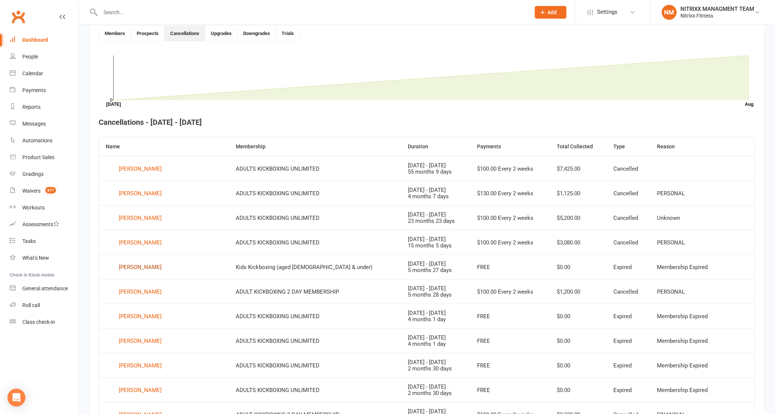
click at [131, 269] on div "Adam Bayah" at bounding box center [140, 267] width 43 height 11
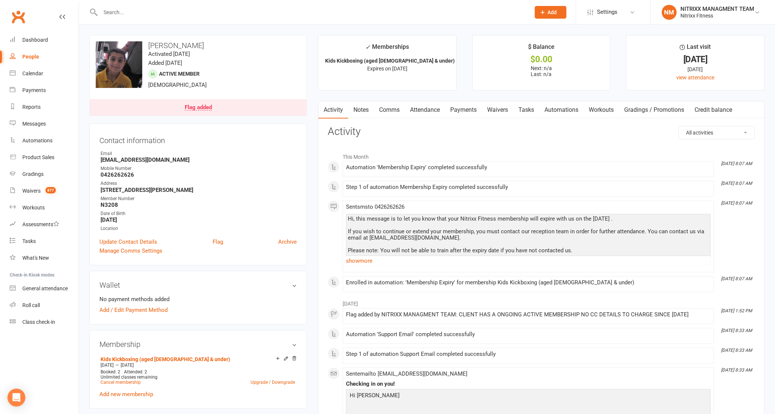
click at [361, 114] on link "Notes" at bounding box center [361, 109] width 26 height 17
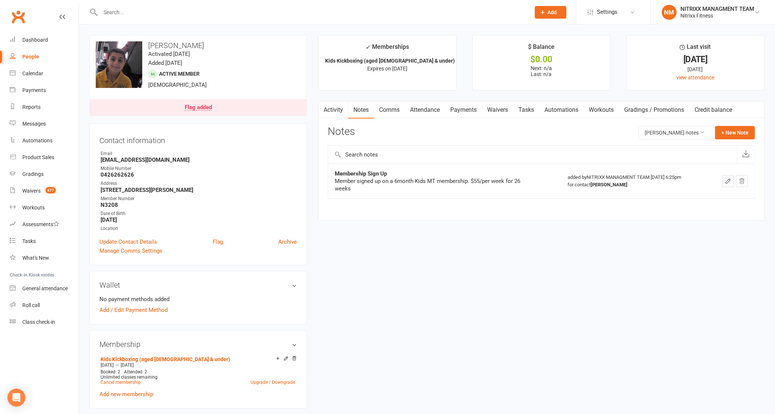
click at [323, 110] on icon "button" at bounding box center [323, 108] width 4 height 7
click at [333, 109] on link "Activity" at bounding box center [334, 109] width 30 height 17
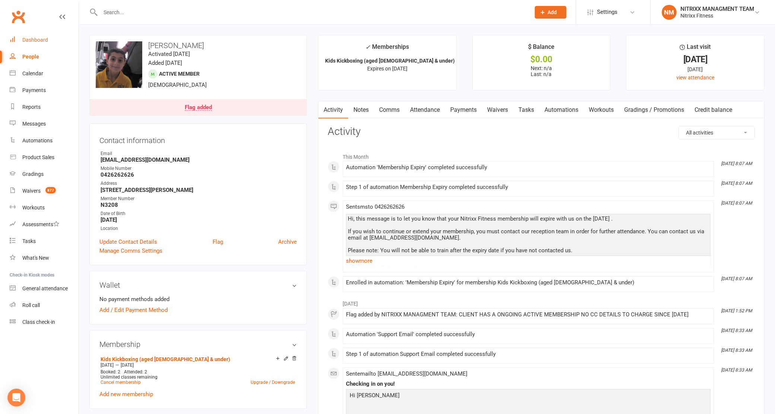
click at [34, 38] on div "Dashboard" at bounding box center [35, 40] width 26 height 6
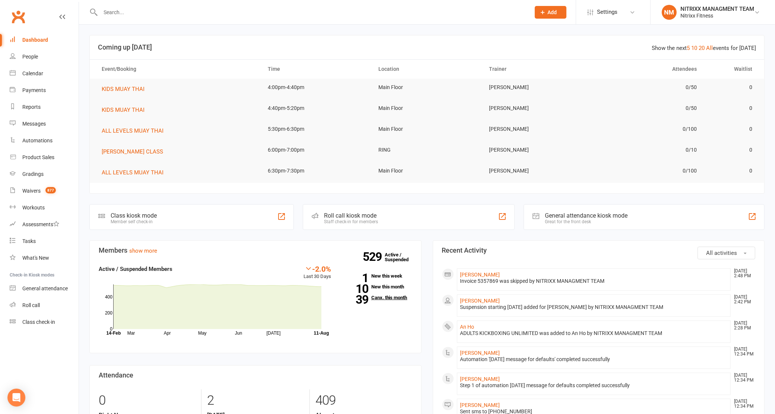
click at [384, 299] on link "39 Canx. this month" at bounding box center [377, 297] width 70 height 5
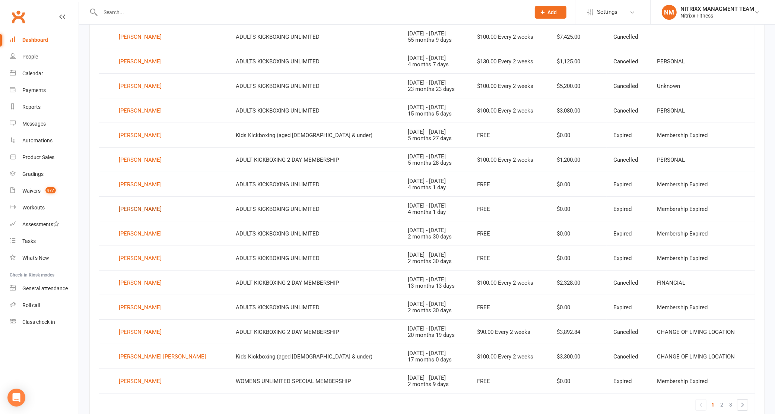
scroll to position [380, 0]
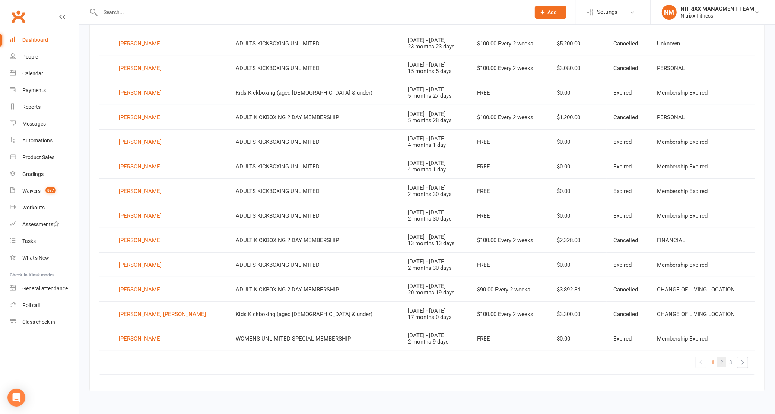
click at [722, 360] on span "2" at bounding box center [722, 362] width 3 height 10
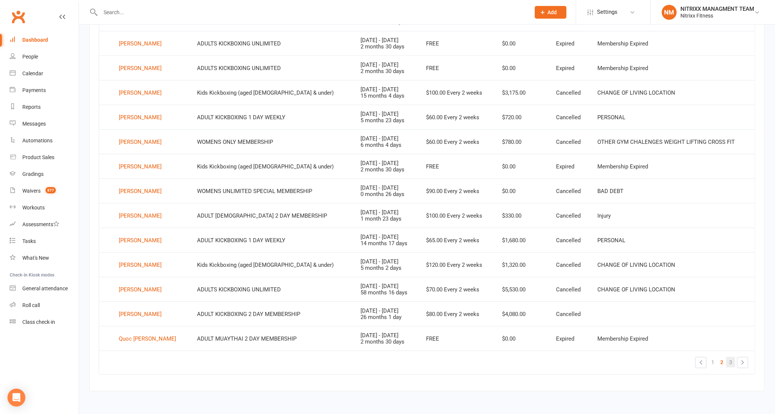
click at [733, 360] on link "3" at bounding box center [730, 362] width 9 height 10
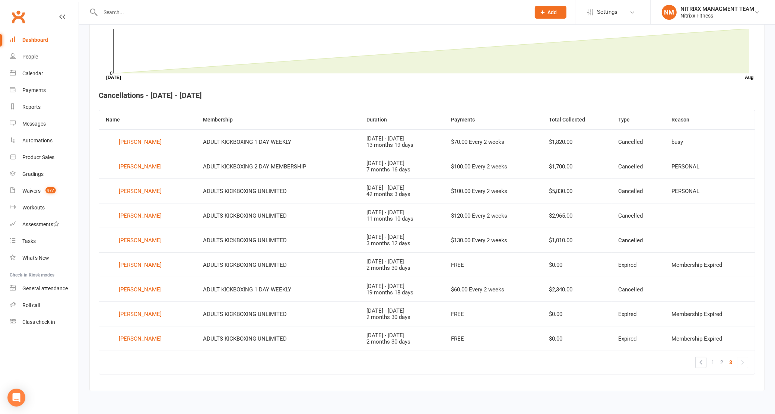
scroll to position [232, 0]
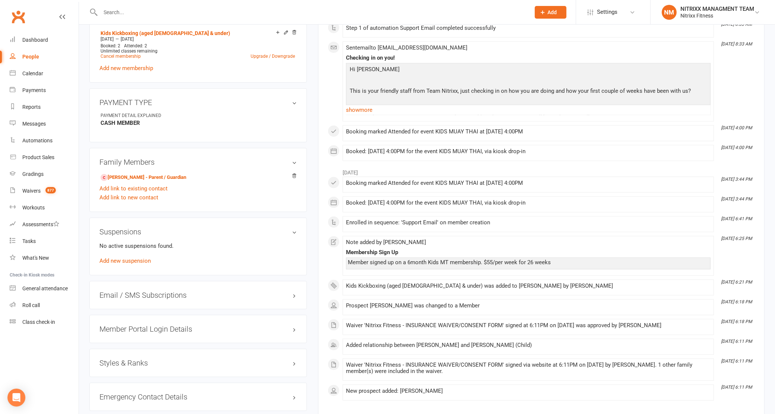
scroll to position [410, 0]
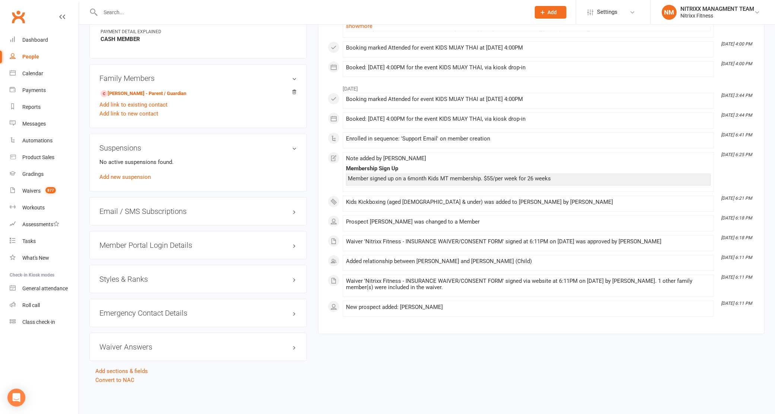
click at [176, 306] on div "Emergency Contact Details edit" at bounding box center [198, 313] width 218 height 28
click at [181, 313] on h3 "Emergency Contact Details edit" at bounding box center [197, 313] width 197 height 8
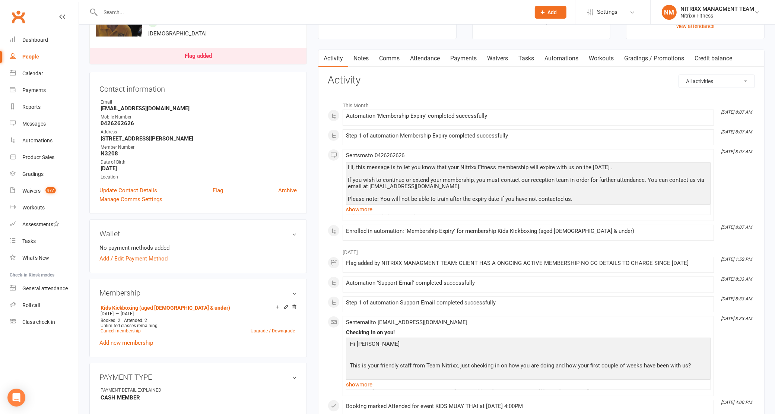
scroll to position [38, 0]
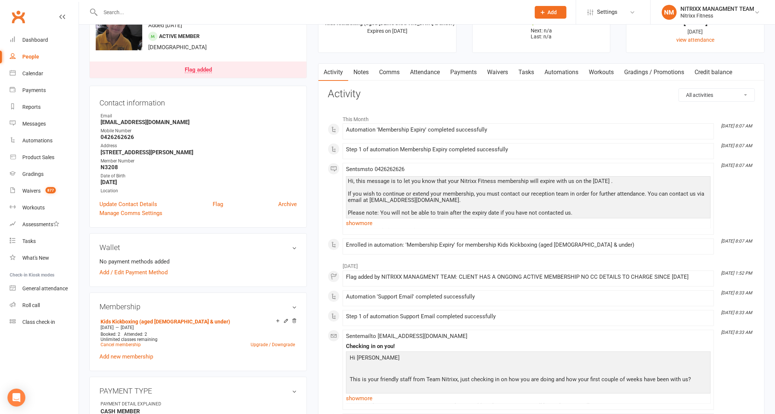
click at [365, 71] on link "Notes" at bounding box center [361, 72] width 26 height 17
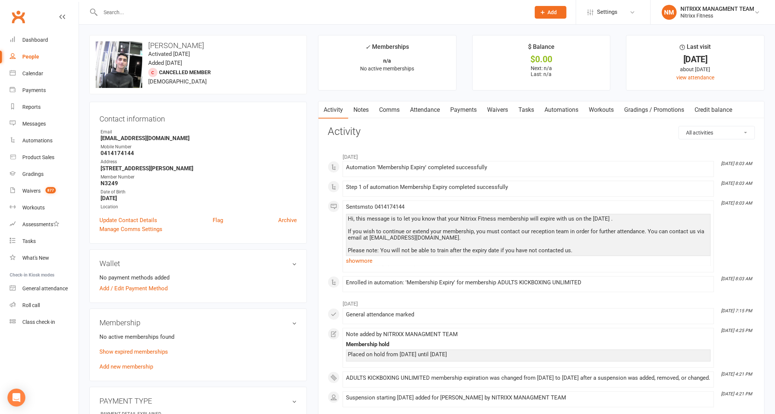
click at [358, 110] on link "Notes" at bounding box center [361, 109] width 26 height 17
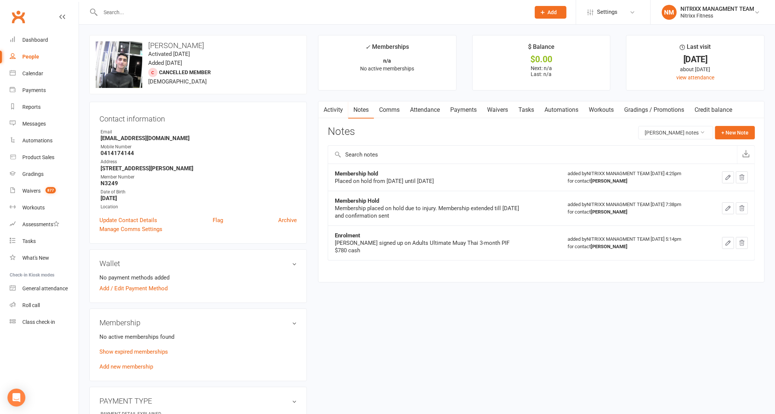
click at [380, 110] on link "Comms" at bounding box center [389, 109] width 31 height 17
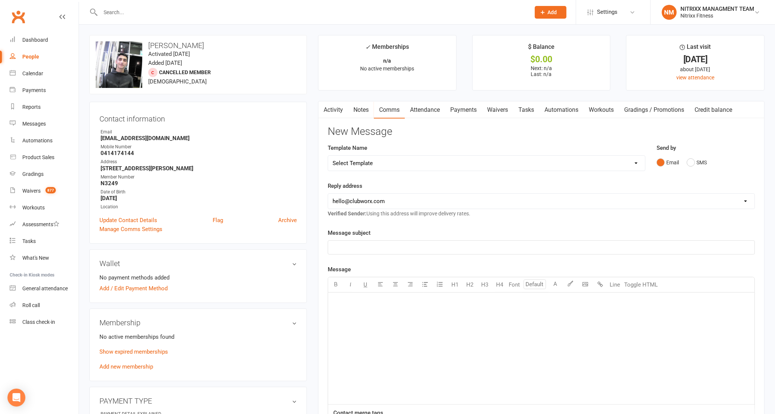
click at [349, 107] on link "Notes" at bounding box center [361, 109] width 26 height 17
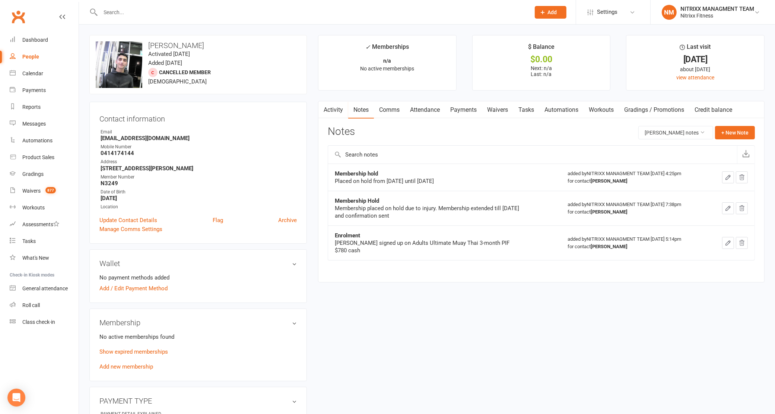
click at [329, 112] on link "Activity" at bounding box center [334, 109] width 30 height 17
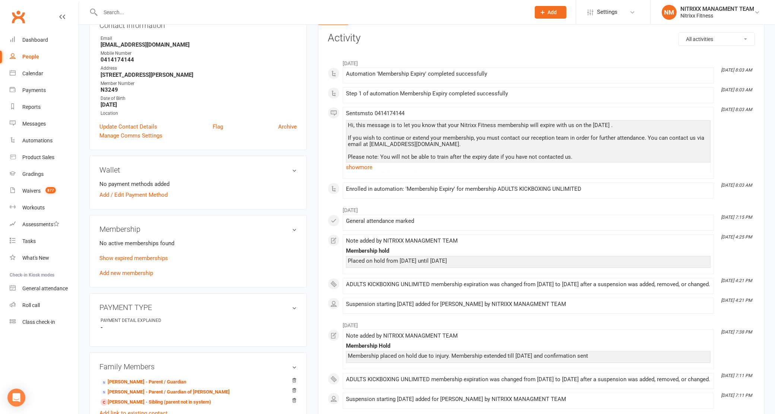
scroll to position [93, 0]
click at [130, 258] on link "Show expired memberships" at bounding box center [133, 258] width 69 height 7
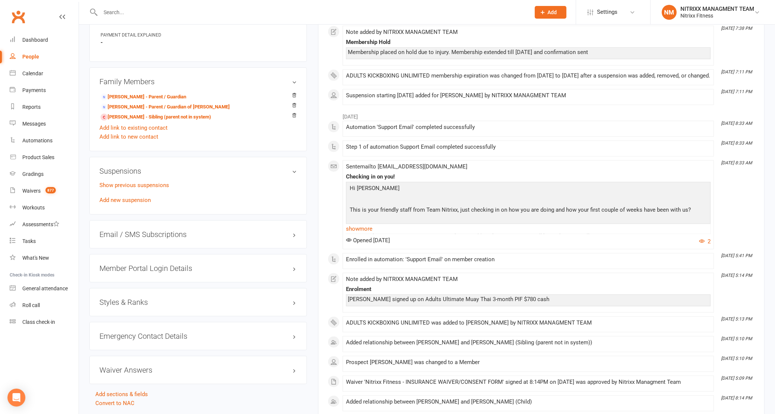
scroll to position [419, 0]
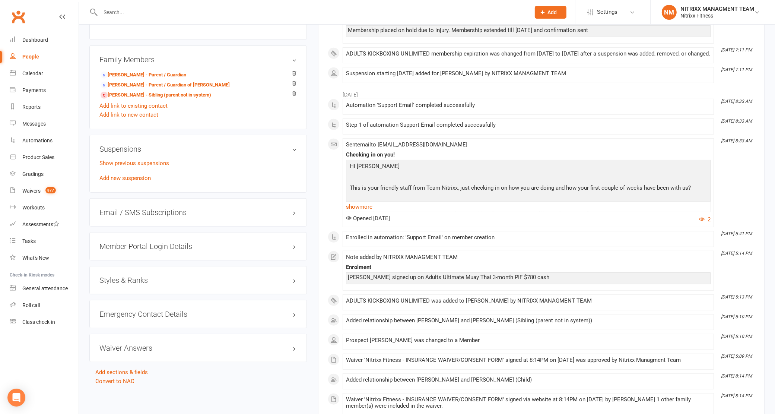
click at [150, 310] on div "Emergency Contact Details edit" at bounding box center [198, 314] width 218 height 28
click at [153, 314] on h3 "Emergency Contact Details edit" at bounding box center [197, 314] width 197 height 8
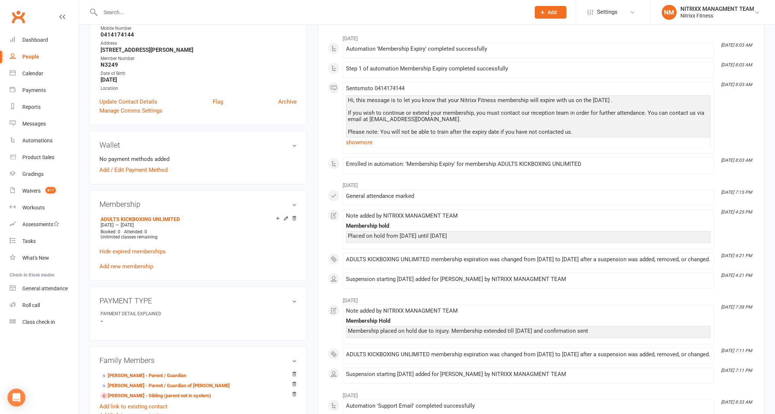
scroll to position [0, 0]
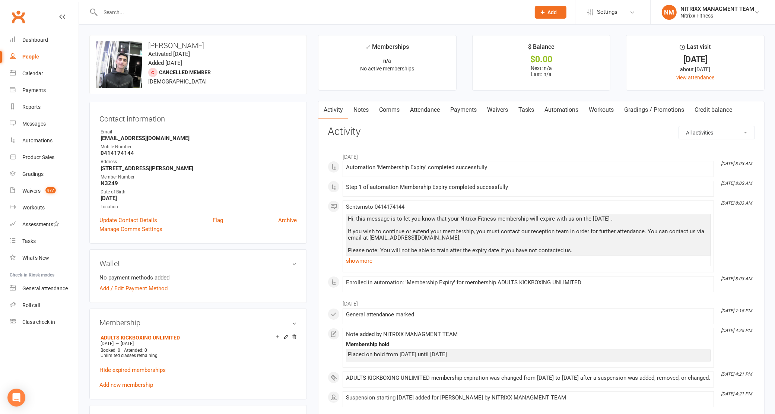
click at [361, 106] on link "Notes" at bounding box center [361, 109] width 26 height 17
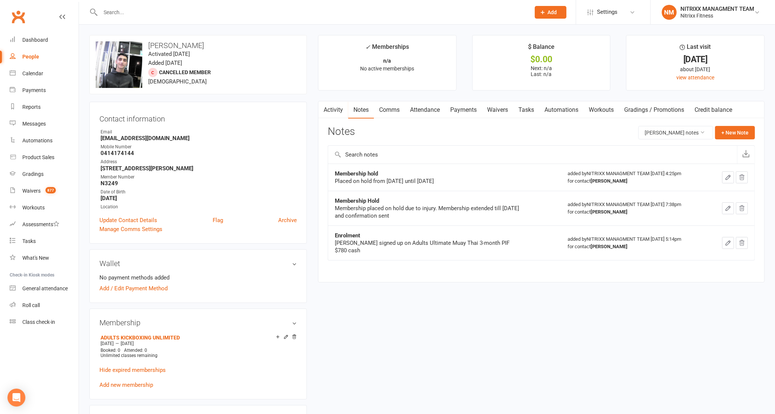
drag, startPoint x: 455, startPoint y: 179, endPoint x: 446, endPoint y: 182, distance: 9.1
click at [446, 182] on div "Placed on hold from 04/07/2025 until 21/07/2025" at bounding box center [428, 180] width 186 height 7
click at [438, 172] on div "Membership hold" at bounding box center [428, 173] width 186 height 7
click at [133, 10] on input "text" at bounding box center [311, 12] width 427 height 10
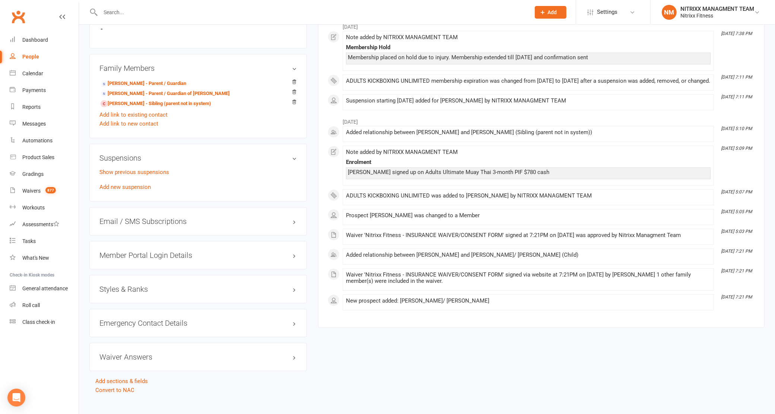
scroll to position [403, 0]
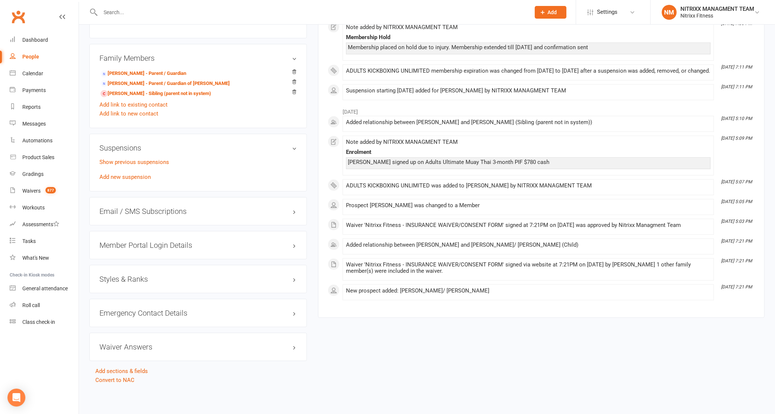
click at [192, 304] on div "Emergency Contact Details edit" at bounding box center [198, 313] width 218 height 28
click at [198, 306] on div "Emergency Contact Details edit" at bounding box center [198, 313] width 218 height 28
click at [237, 314] on h3 "Emergency Contact Details edit" at bounding box center [197, 313] width 197 height 8
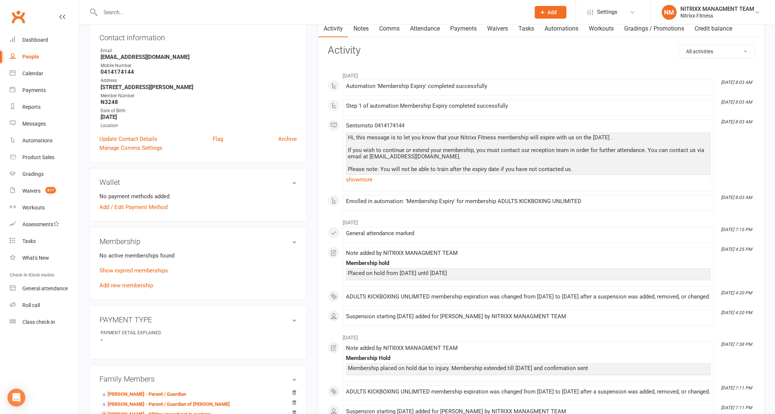
scroll to position [93, 0]
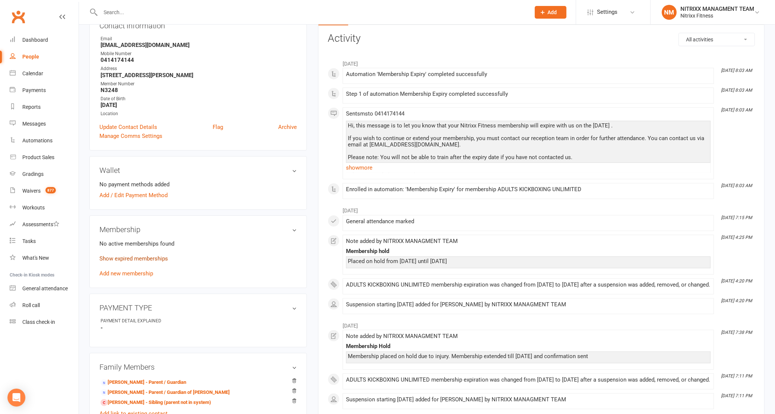
click at [139, 259] on link "Show expired memberships" at bounding box center [133, 258] width 69 height 7
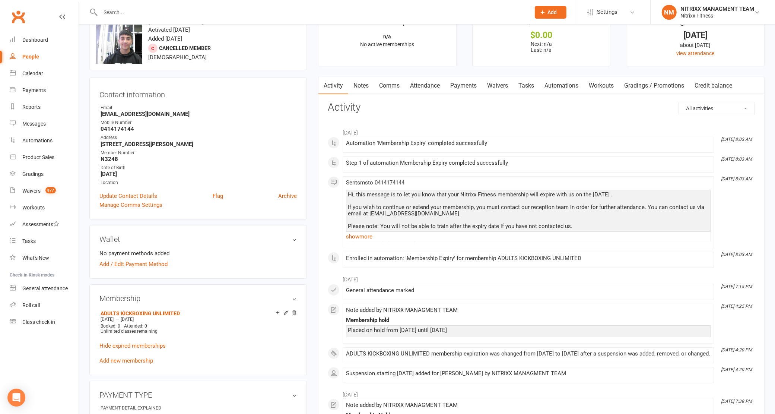
scroll to position [0, 0]
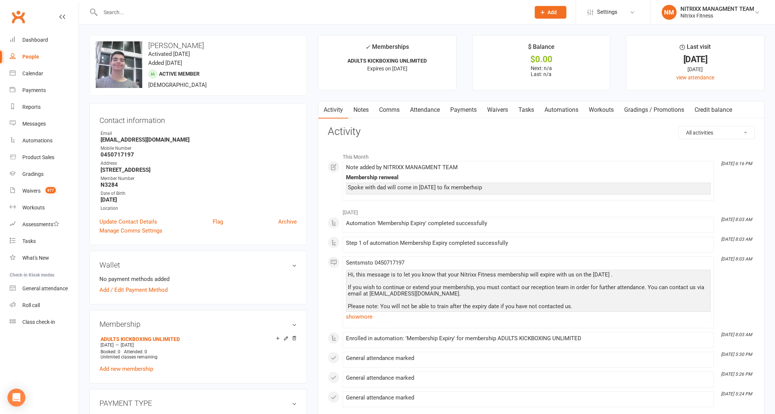
click at [176, 19] on div at bounding box center [307, 12] width 436 height 24
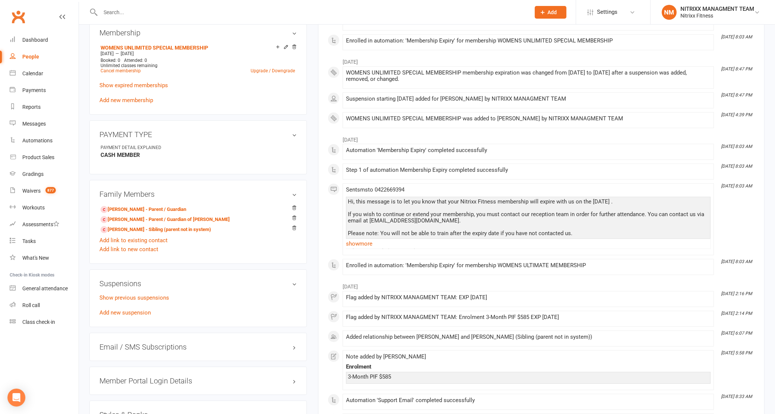
scroll to position [373, 0]
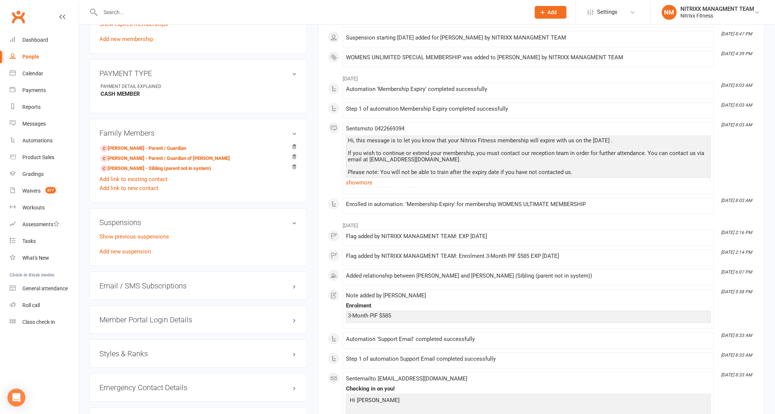
click at [148, 383] on div "Emergency Contact Details edit" at bounding box center [198, 387] width 218 height 28
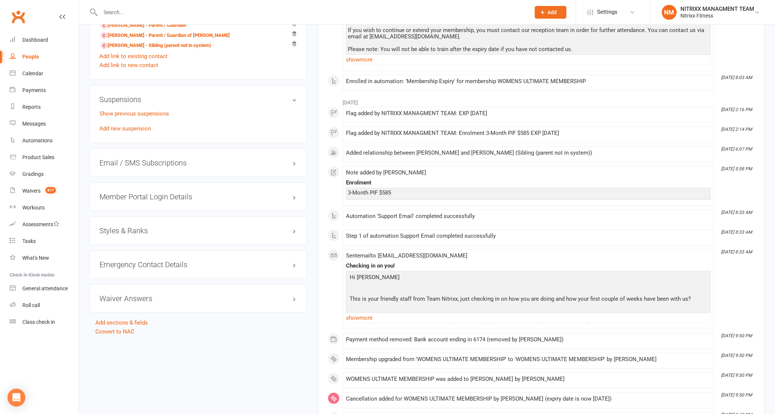
scroll to position [605, 0]
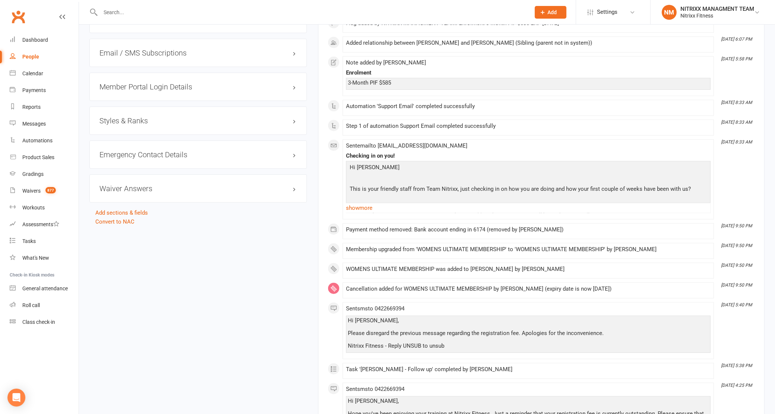
click at [222, 149] on div "Emergency Contact Details edit" at bounding box center [198, 154] width 218 height 28
click at [222, 151] on h3 "Emergency Contact Details edit" at bounding box center [197, 155] width 197 height 8
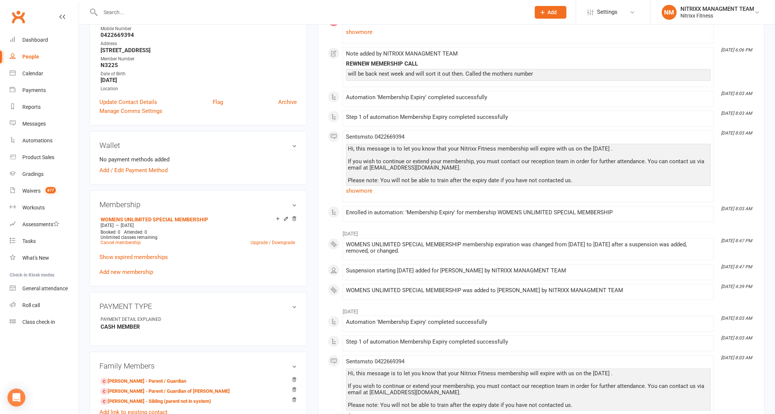
scroll to position [0, 0]
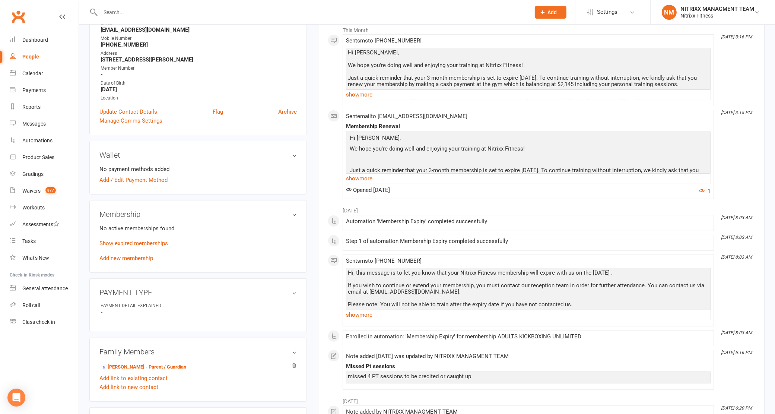
scroll to position [140, 0]
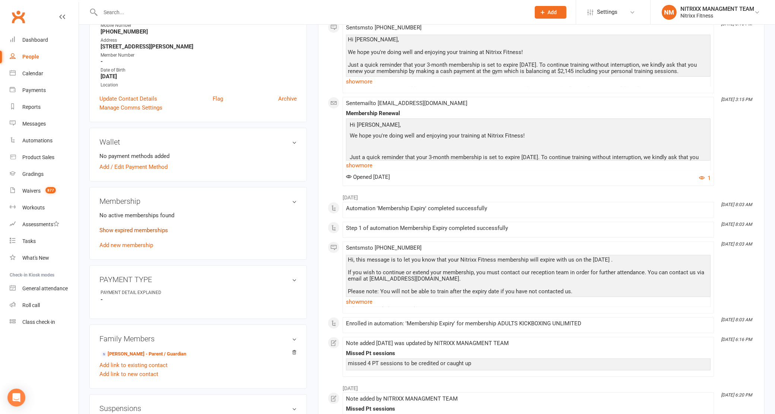
click at [144, 230] on link "Show expired memberships" at bounding box center [133, 230] width 69 height 7
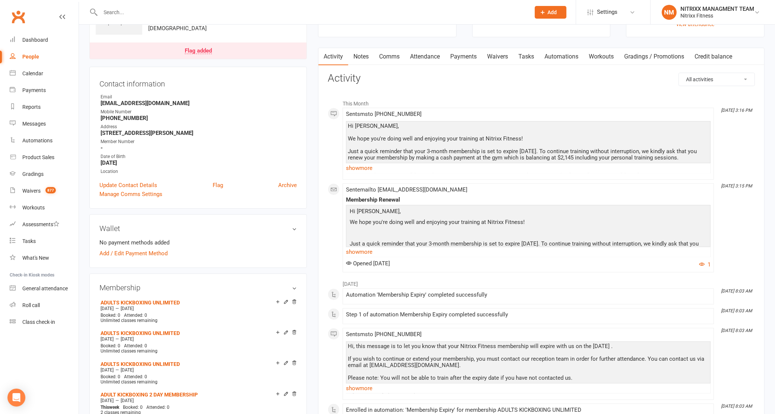
scroll to position [0, 0]
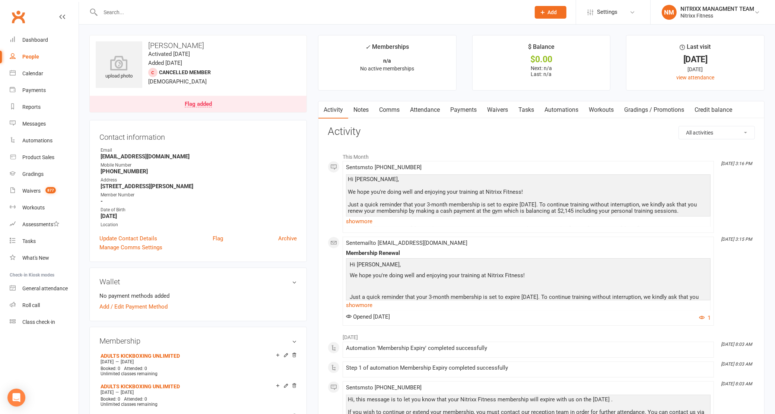
click at [356, 104] on link "Notes" at bounding box center [361, 109] width 26 height 17
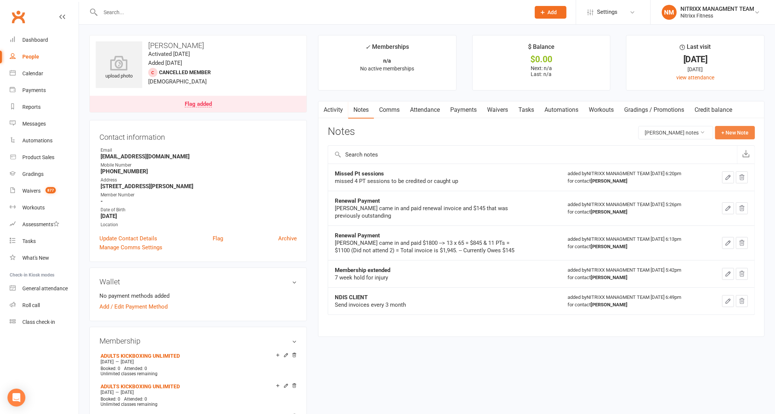
click at [726, 129] on button "+ New Note" at bounding box center [735, 132] width 40 height 13
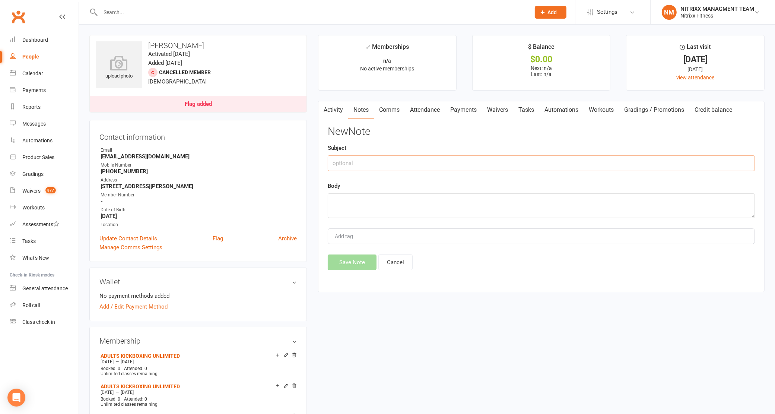
click at [360, 163] on input "text" at bounding box center [541, 163] width 427 height 16
type input "membership renew"
click at [367, 208] on textarea at bounding box center [541, 205] width 427 height 25
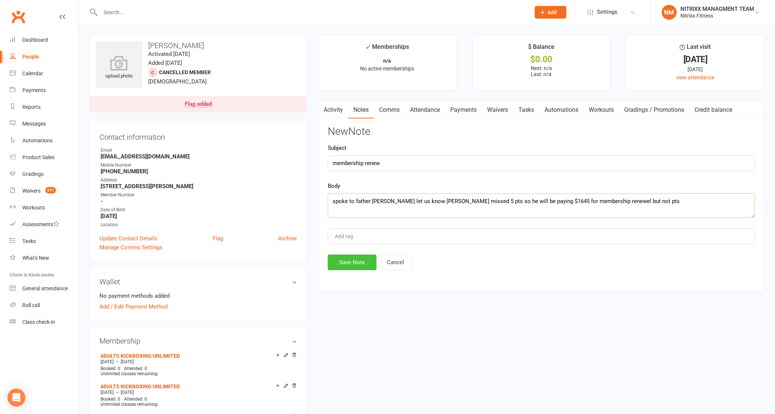
type textarea "spoke to father isaac let us know joseph missed 5 pts so he will be paying $164…"
click at [343, 264] on button "Save Note" at bounding box center [352, 262] width 49 height 16
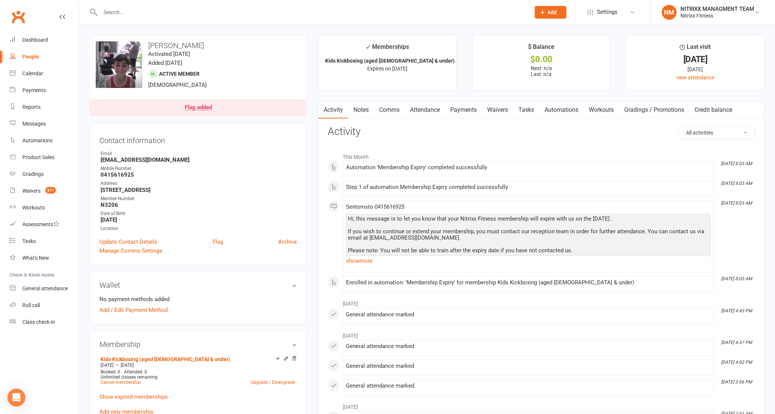
click at [362, 105] on link "Notes" at bounding box center [361, 109] width 26 height 17
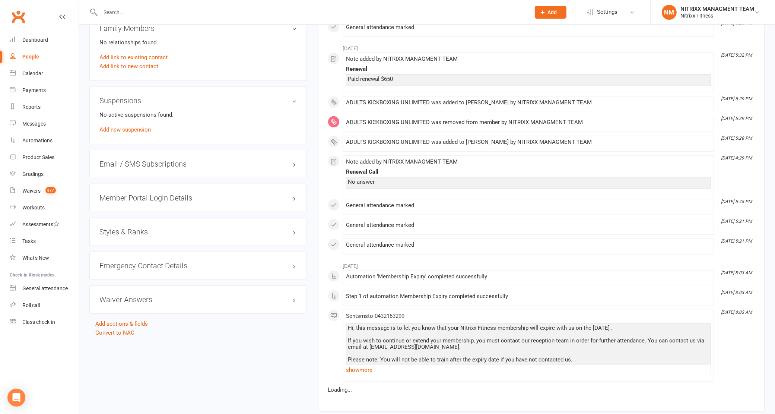
scroll to position [466, 0]
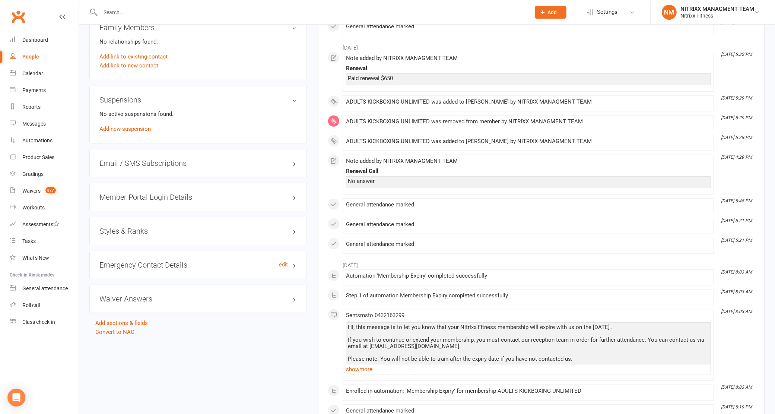
click at [140, 265] on h3 "Emergency Contact Details edit" at bounding box center [197, 265] width 197 height 8
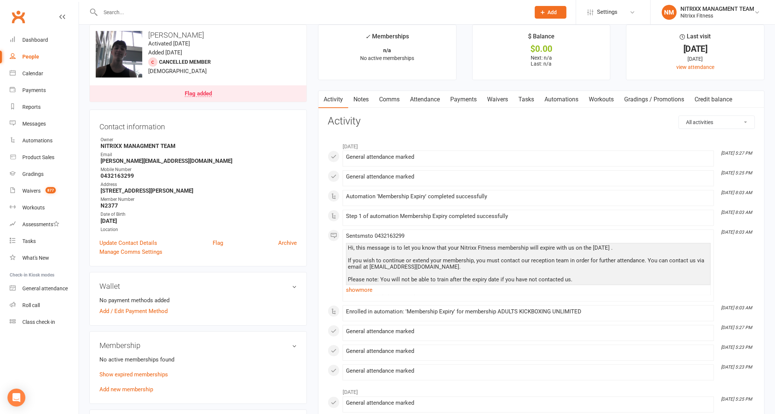
scroll to position [0, 0]
